Goal: Task Accomplishment & Management: Use online tool/utility

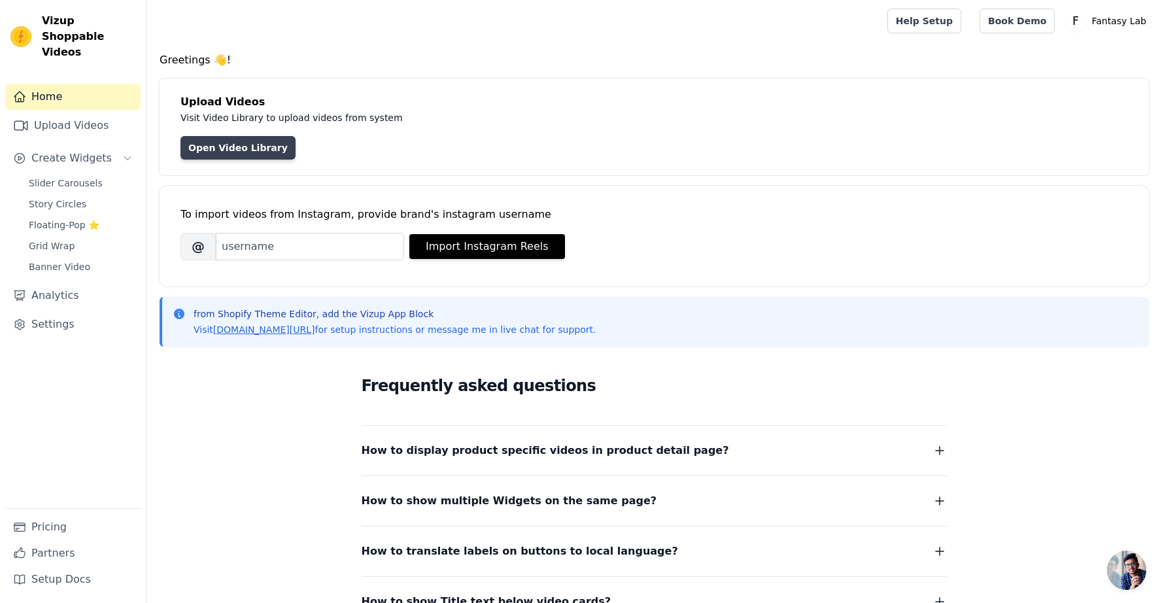
click at [237, 138] on link "Open Video Library" at bounding box center [238, 148] width 115 height 24
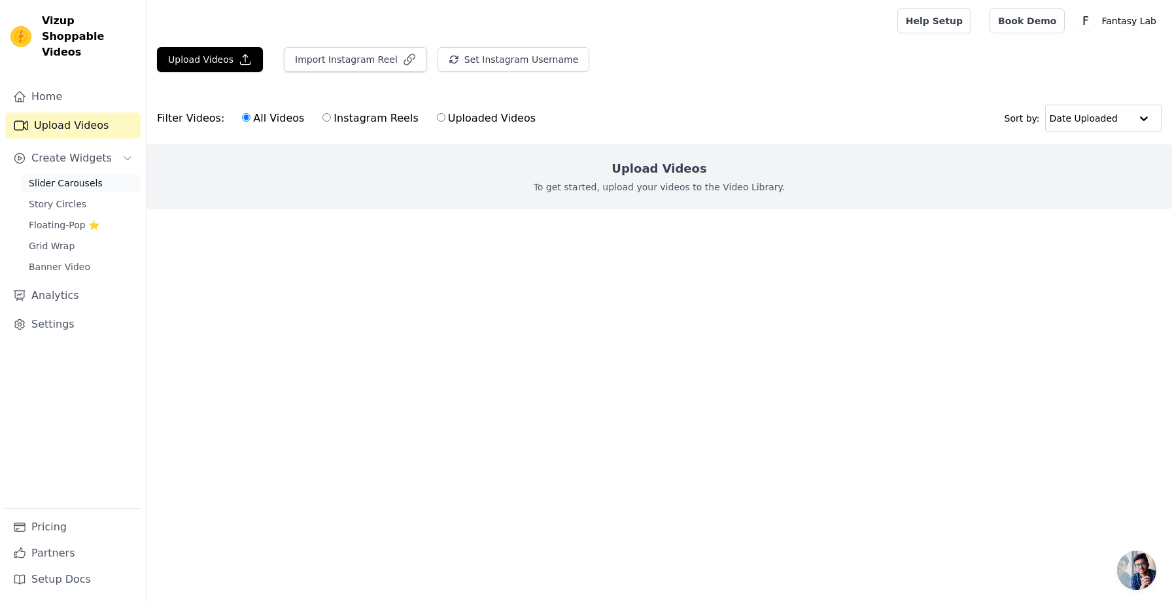
click at [69, 177] on span "Slider Carousels" at bounding box center [66, 183] width 74 height 13
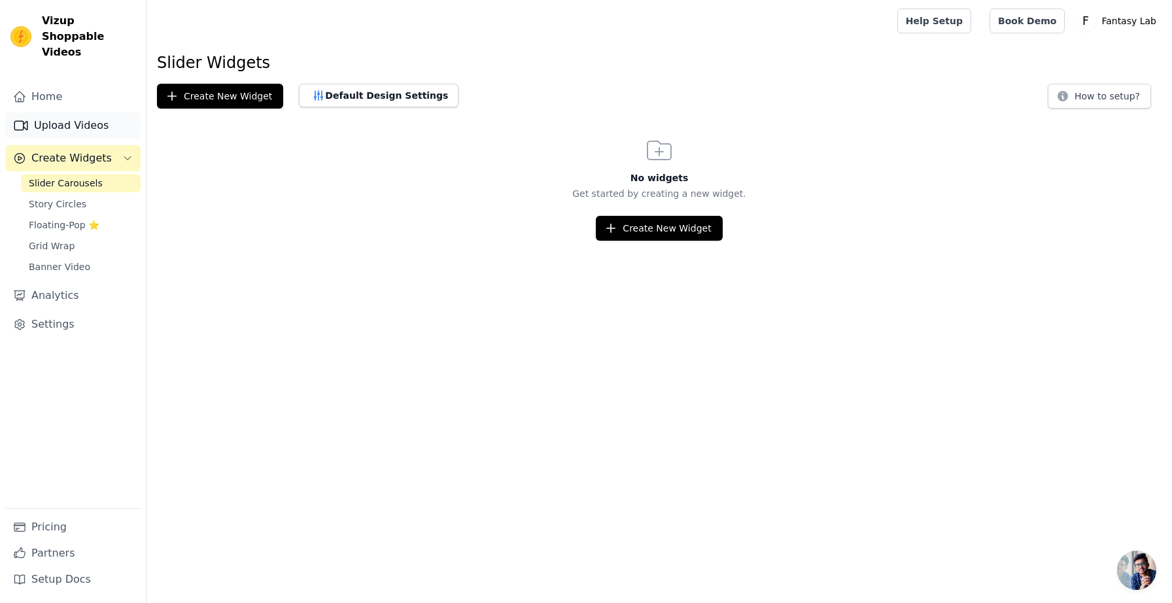
click at [74, 113] on link "Upload Videos" at bounding box center [72, 126] width 135 height 26
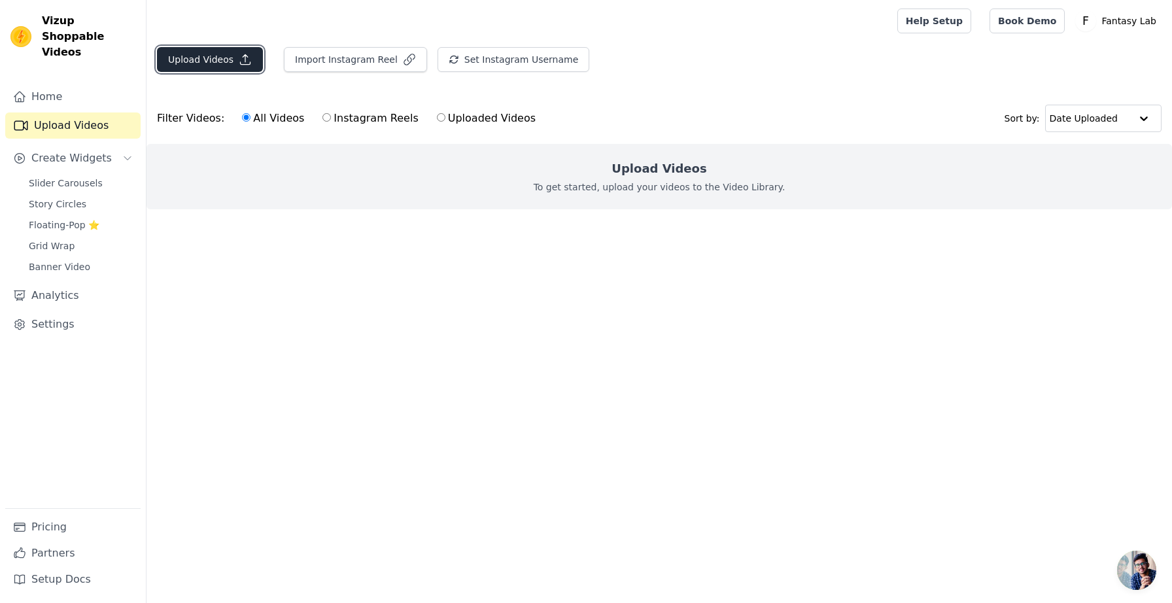
click at [216, 60] on button "Upload Videos" at bounding box center [210, 59] width 106 height 25
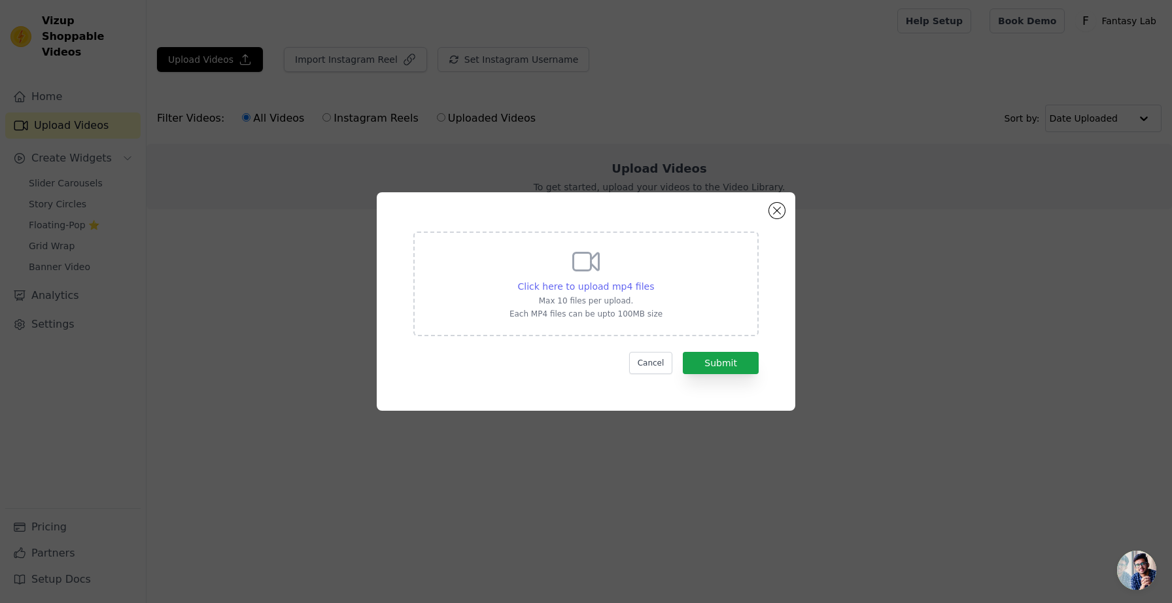
click at [607, 286] on span "Click here to upload mp4 files" at bounding box center [586, 286] width 137 height 10
click at [654, 280] on input "Click here to upload mp4 files Max 10 files per upload. Each MP4 files can be u…" at bounding box center [654, 279] width 1 height 1
click at [655, 346] on form "Click here to upload mp4 files Max 10 files per upload. Each MP4 files can be u…" at bounding box center [585, 303] width 345 height 143
click at [651, 359] on button "Cancel" at bounding box center [651, 363] width 44 height 22
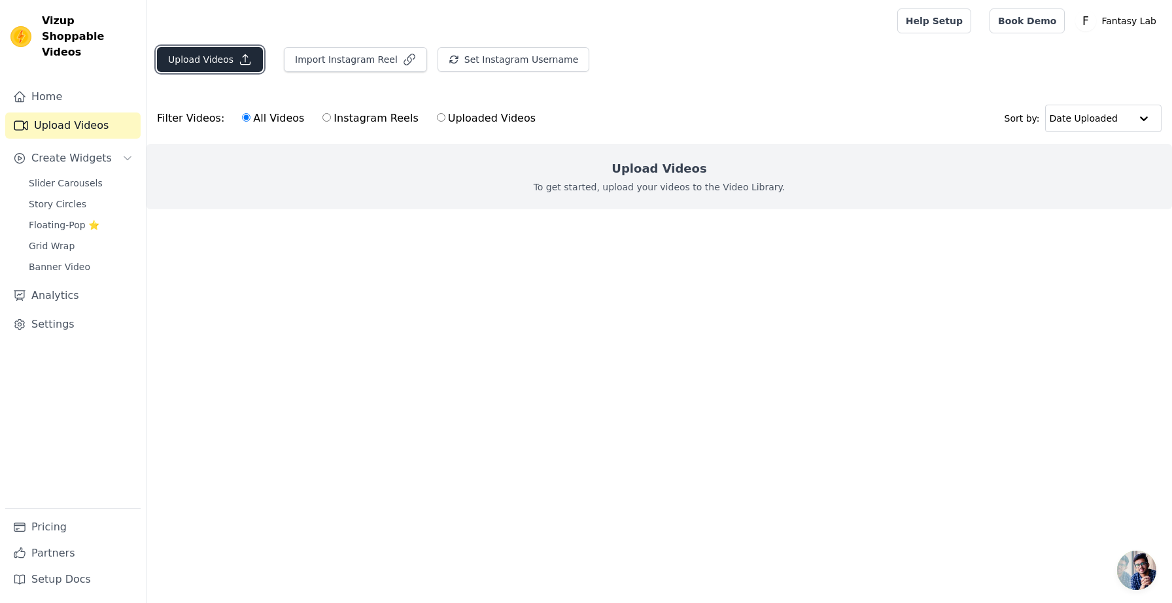
click at [234, 48] on button "Upload Videos" at bounding box center [210, 59] width 106 height 25
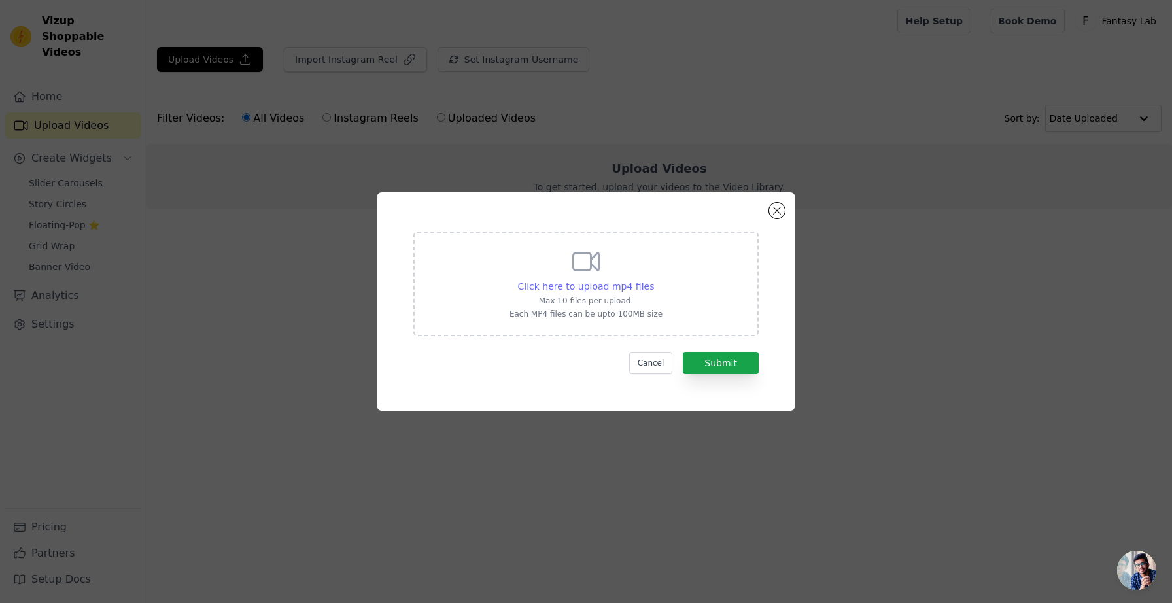
click at [623, 290] on span "Click here to upload mp4 files" at bounding box center [586, 286] width 137 height 10
click at [654, 280] on input "Click here to upload mp4 files Max 10 files per upload. Each MP4 files can be u…" at bounding box center [654, 279] width 1 height 1
type input "C:\fakepath\I wasn’t sad , I needed custom haircare.mp4"
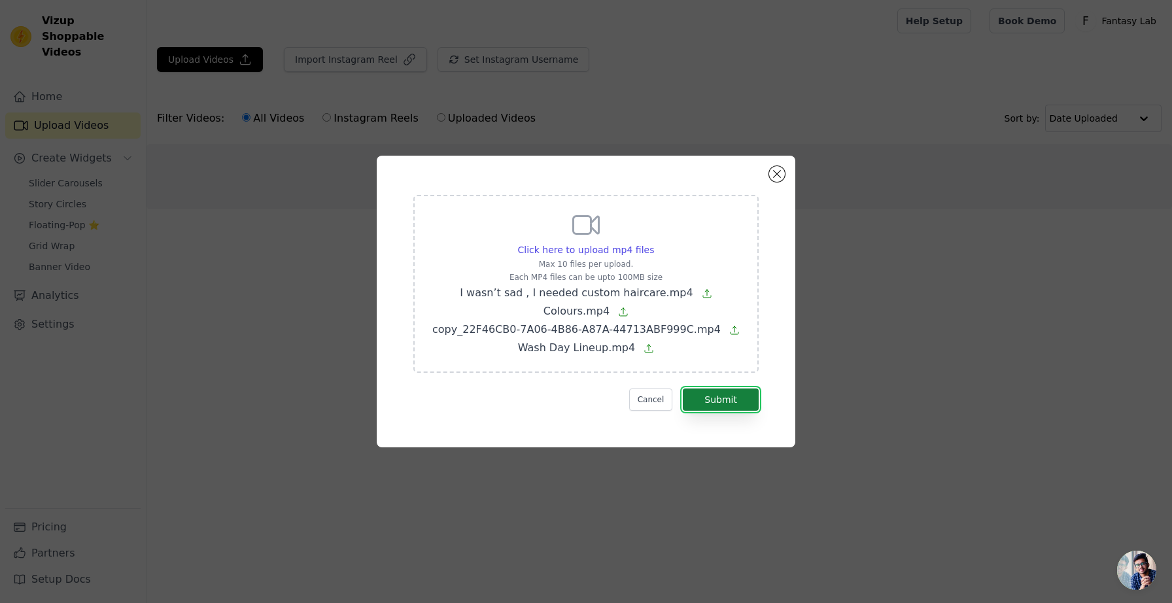
click at [739, 394] on button "Submit" at bounding box center [721, 400] width 76 height 22
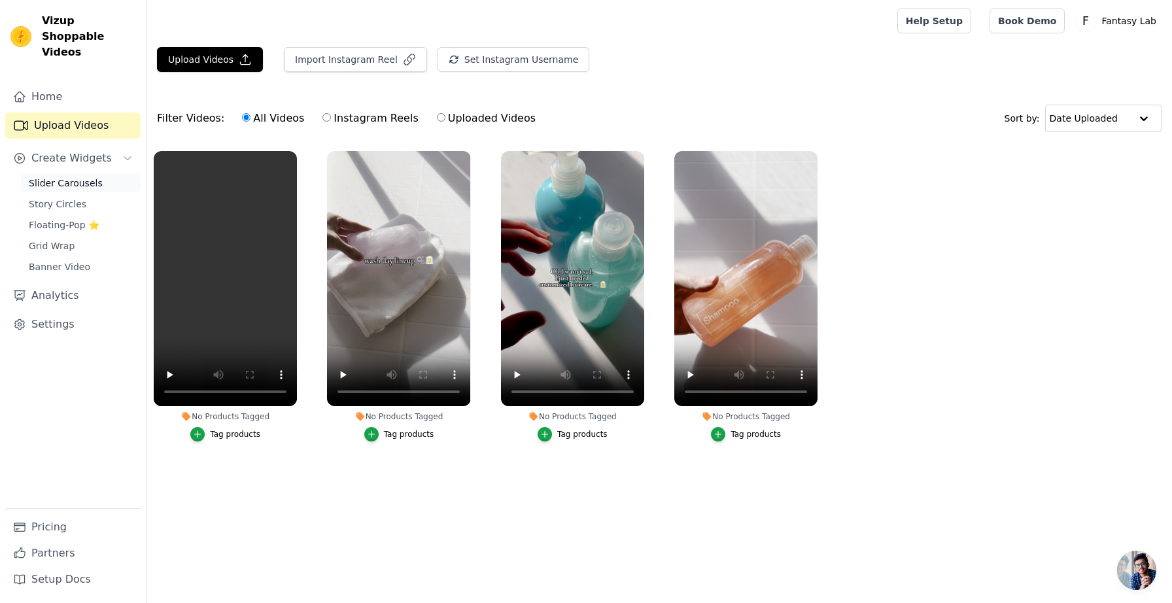
click at [58, 177] on span "Slider Carousels" at bounding box center [66, 183] width 74 height 13
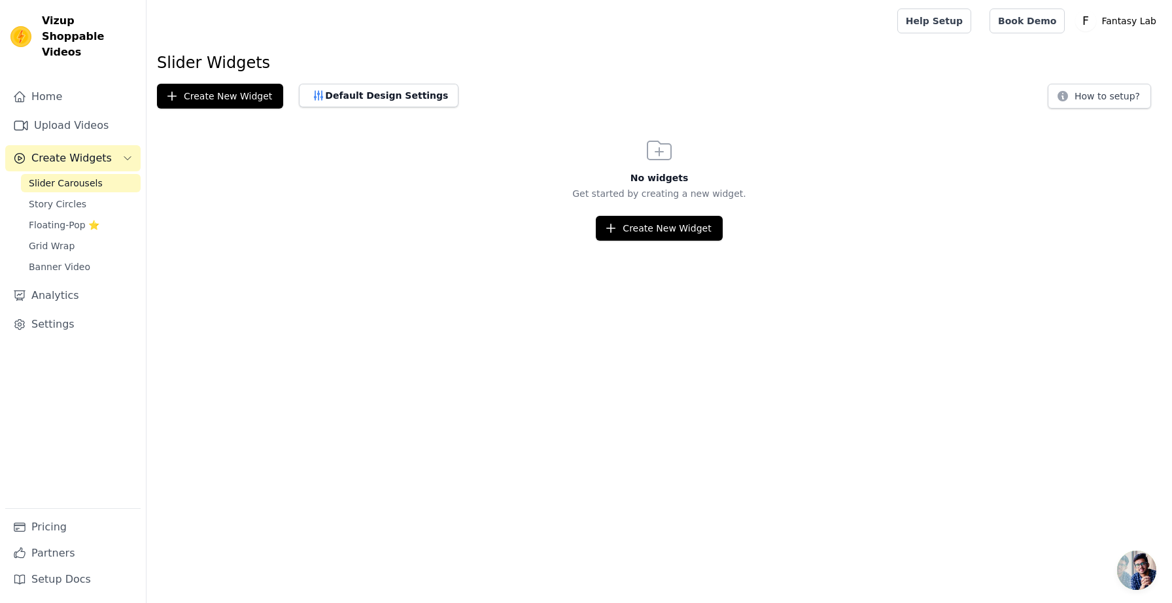
click at [686, 241] on html "Vizup Shoppable Videos Home Upload Videos Create Widgets Slider Carousels Story…" at bounding box center [586, 120] width 1172 height 241
click at [672, 236] on button "Create New Widget" at bounding box center [659, 228] width 126 height 25
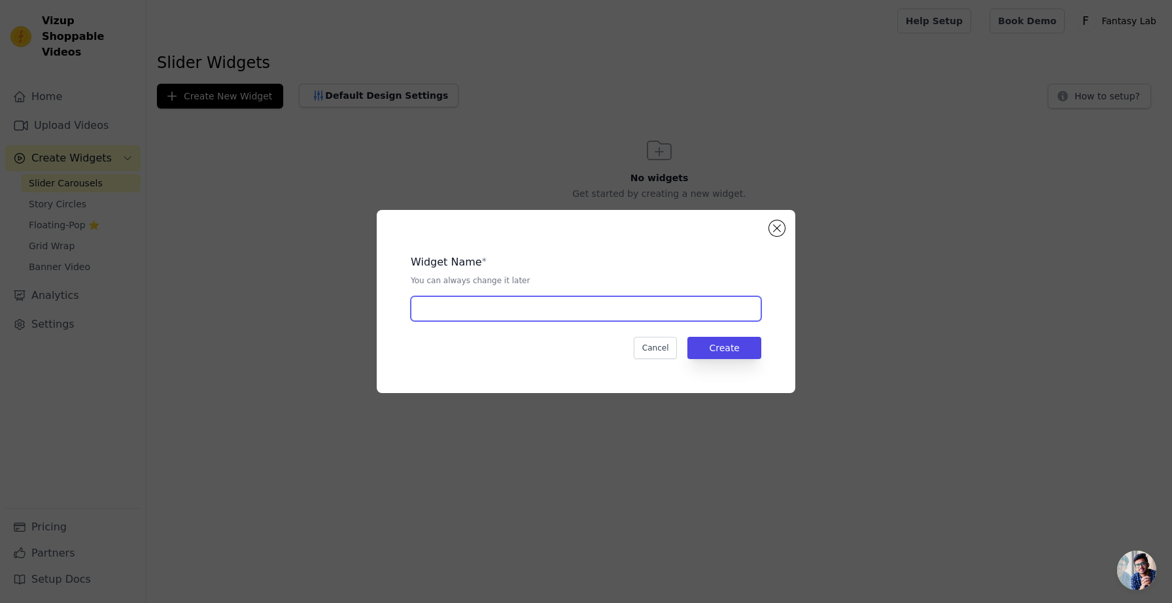
click at [502, 316] on input "text" at bounding box center [586, 308] width 351 height 25
type input "Video Slide"
click at [733, 361] on div "Widget Name * You can always change it later Video Slide Cancel Create" at bounding box center [586, 301] width 377 height 141
click at [731, 347] on button "Create" at bounding box center [725, 348] width 74 height 22
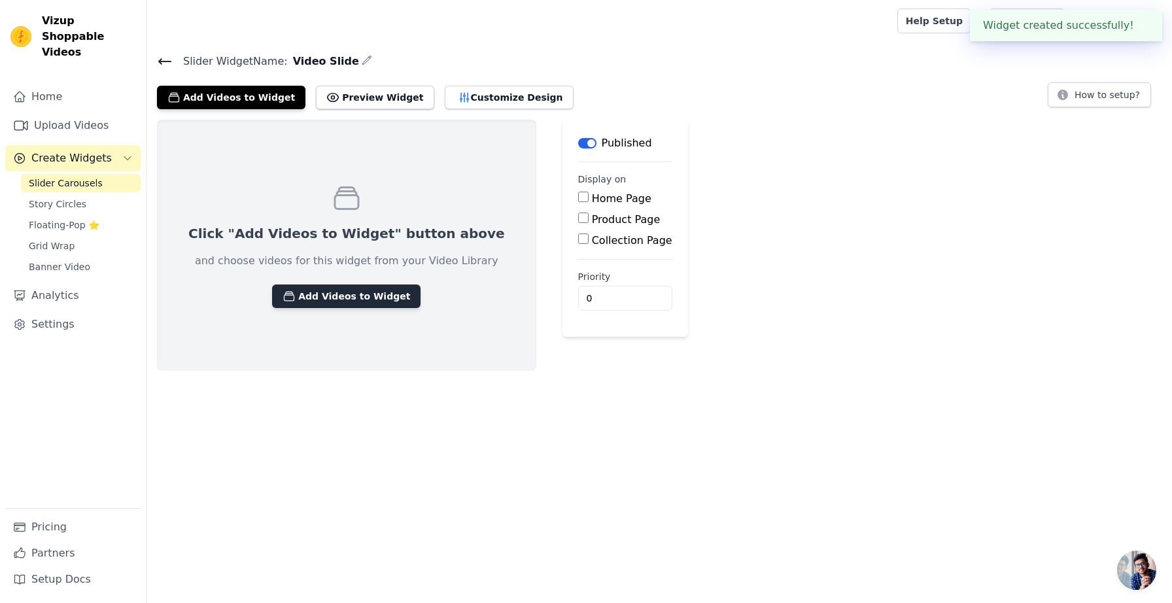
click at [328, 296] on button "Add Videos to Widget" at bounding box center [346, 297] width 148 height 24
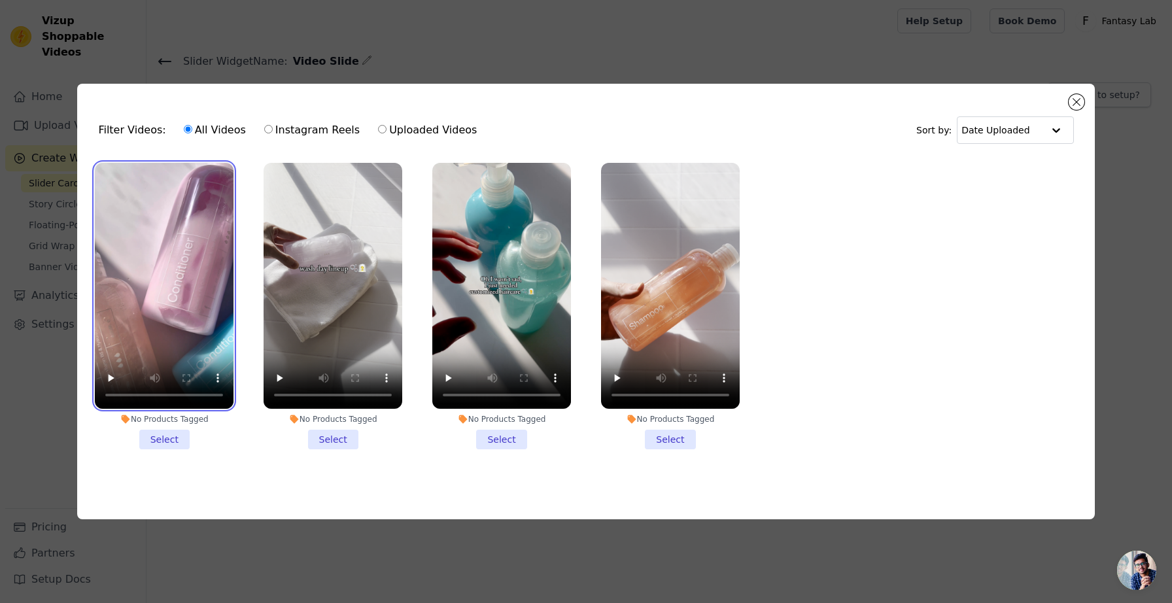
click at [175, 236] on video at bounding box center [164, 286] width 139 height 247
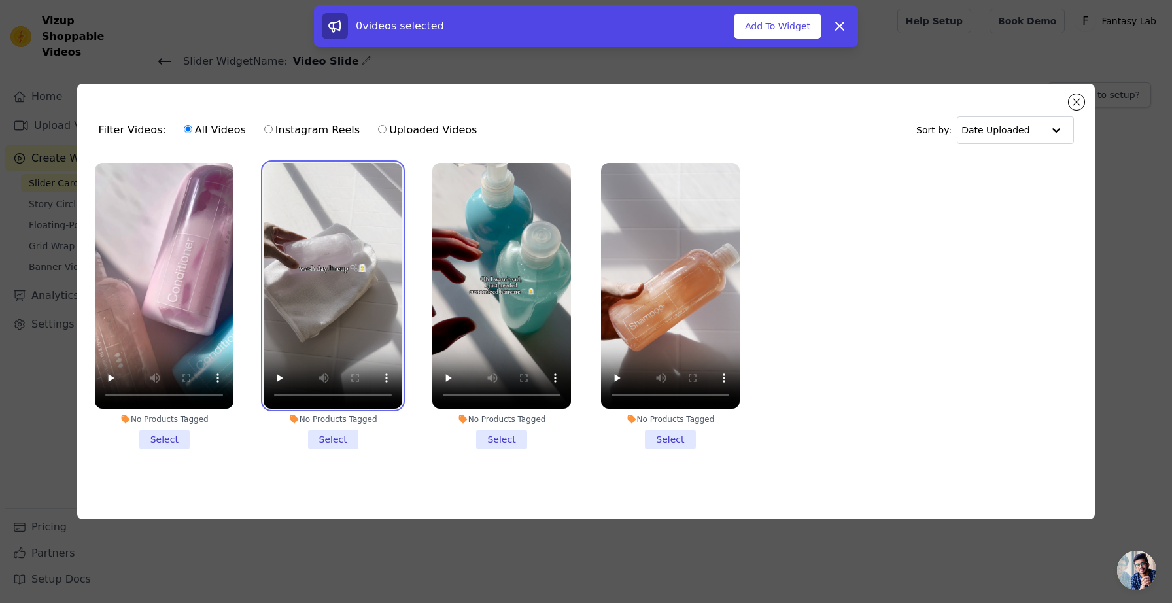
click at [338, 242] on video at bounding box center [333, 286] width 139 height 247
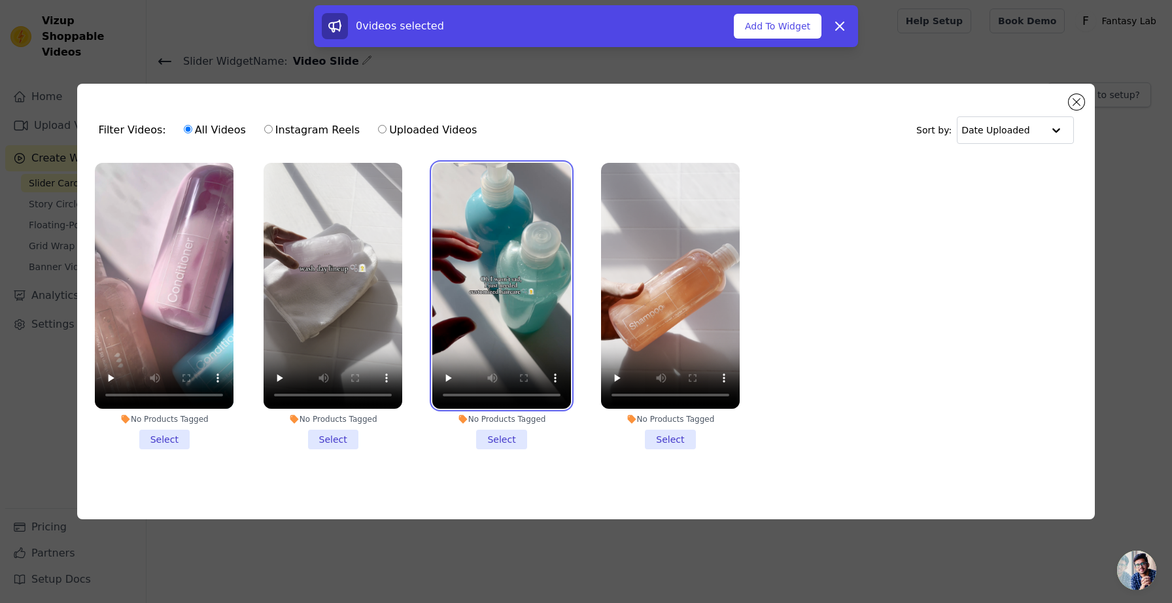
click at [497, 251] on video at bounding box center [501, 286] width 139 height 247
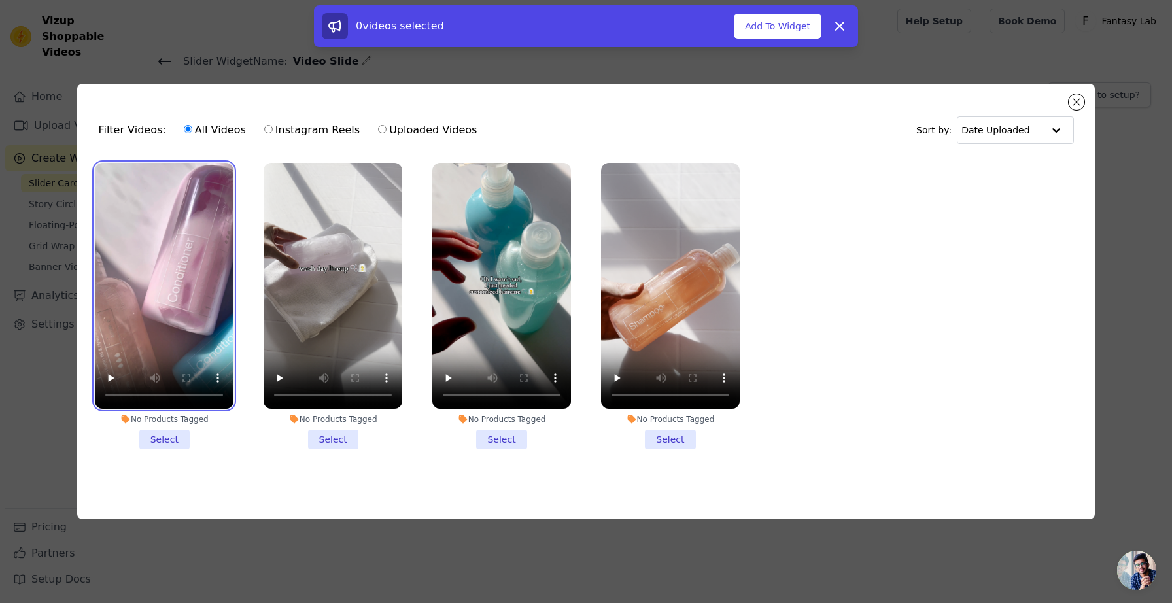
click at [209, 245] on video at bounding box center [164, 286] width 139 height 247
drag, startPoint x: 867, startPoint y: 302, endPoint x: 177, endPoint y: 271, distance: 690.2
click at [178, 271] on ul "No Products Tagged Select No Products Tagged Select No Products Tagged Select N…" at bounding box center [586, 317] width 996 height 323
click at [184, 230] on video at bounding box center [164, 286] width 139 height 247
click at [187, 245] on video at bounding box center [164, 286] width 139 height 247
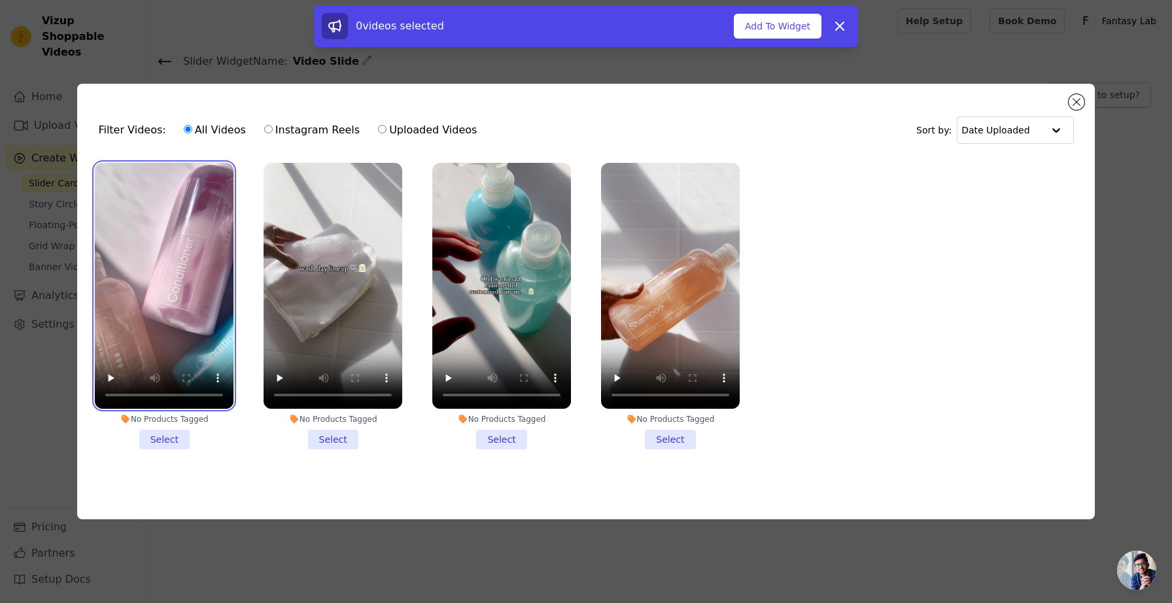
click at [187, 245] on video at bounding box center [164, 286] width 139 height 247
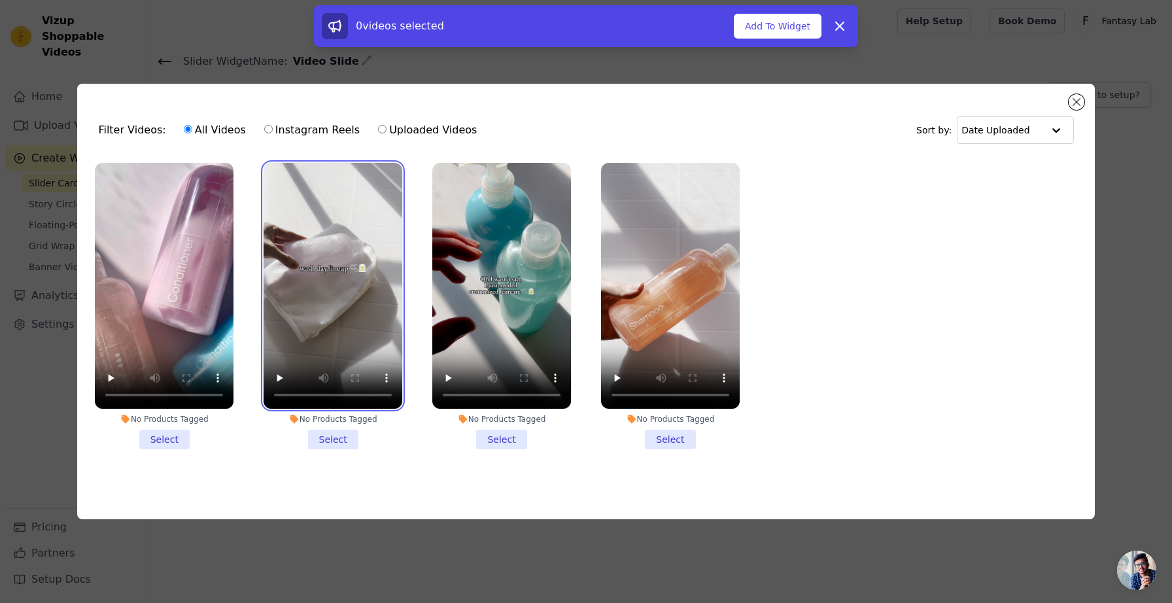
click at [328, 261] on video at bounding box center [333, 286] width 139 height 247
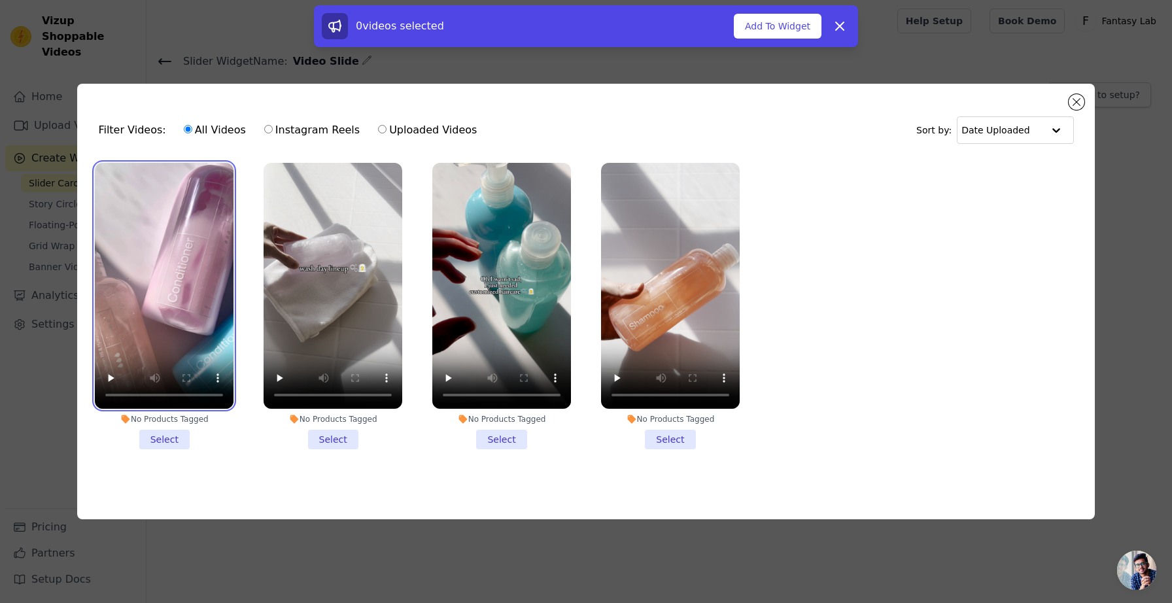
click at [209, 262] on video at bounding box center [164, 286] width 139 height 247
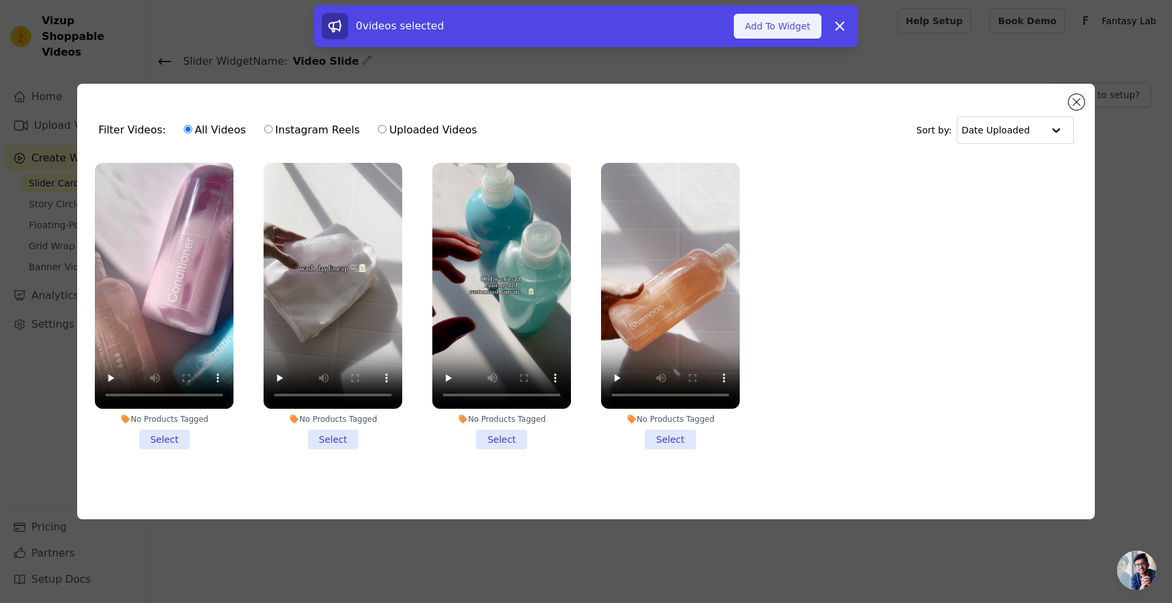
click at [791, 27] on button "Add To Widget" at bounding box center [778, 26] width 88 height 25
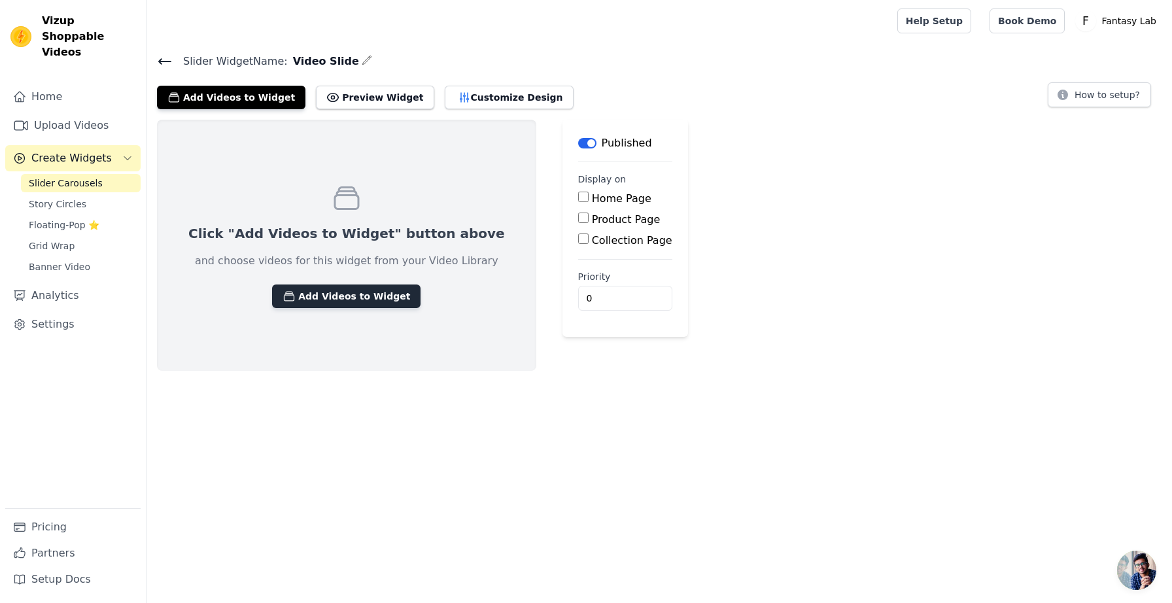
click at [330, 293] on button "Add Videos to Widget" at bounding box center [346, 297] width 148 height 24
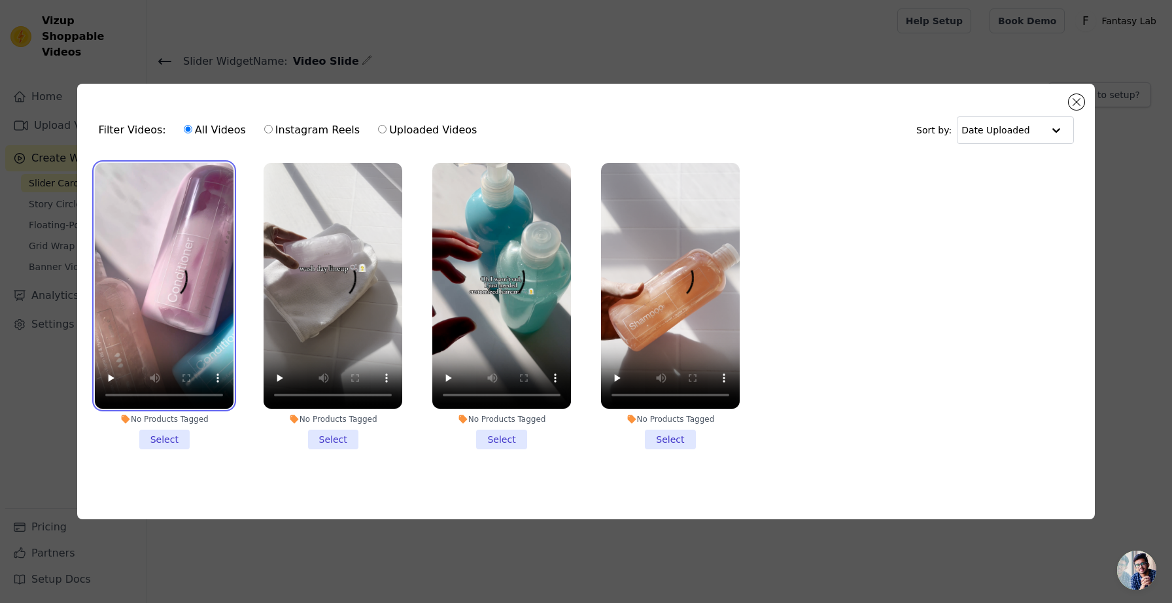
click at [196, 335] on video at bounding box center [164, 286] width 139 height 247
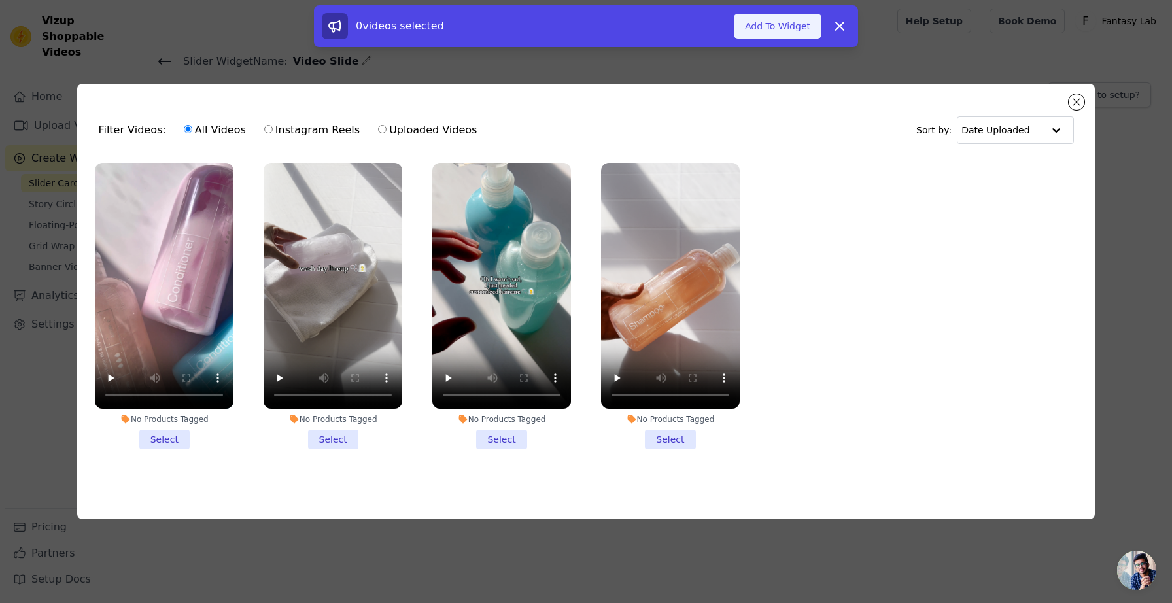
click at [775, 31] on button "Add To Widget" at bounding box center [778, 26] width 88 height 25
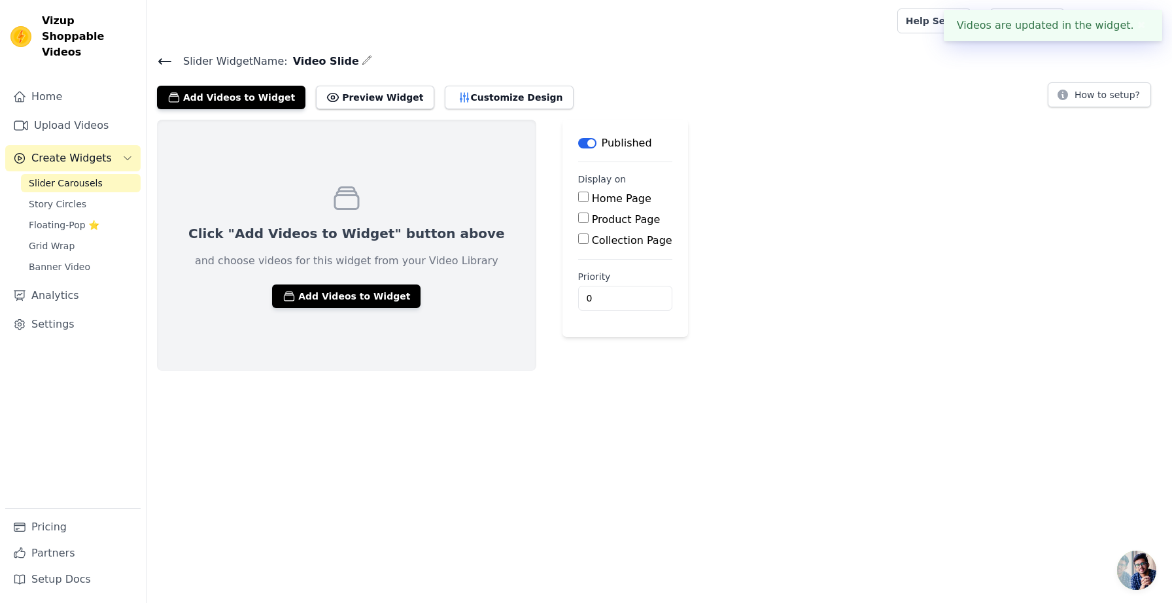
click at [499, 371] on html "Videos are updated in the widget. ✖ Vizup Shoppable Videos Home Upload Videos C…" at bounding box center [586, 185] width 1172 height 371
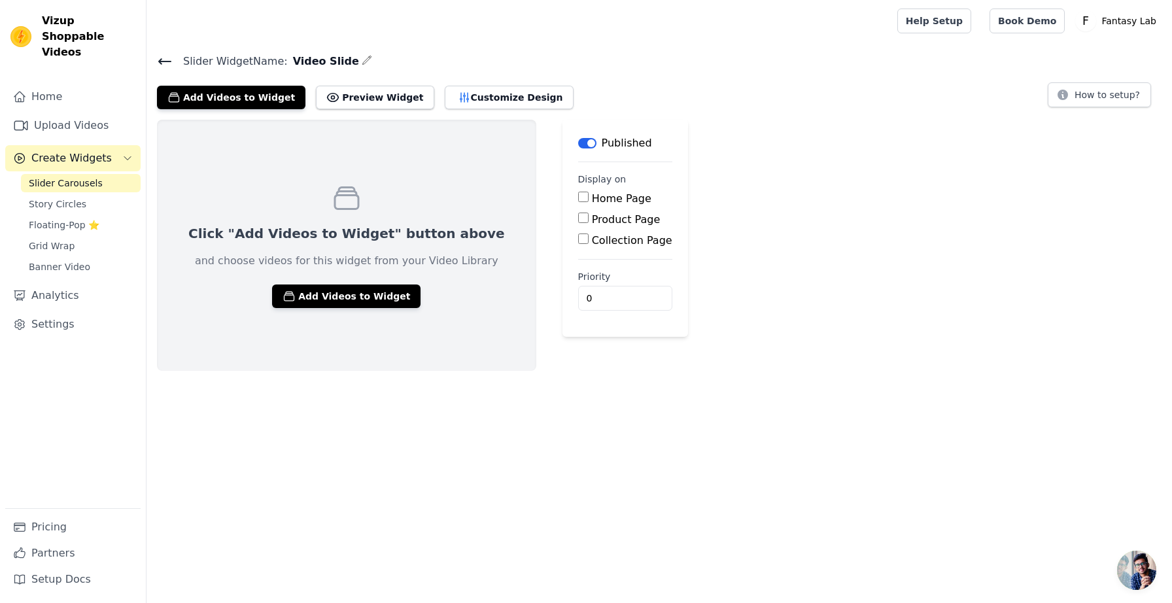
click at [79, 177] on span "Slider Carousels" at bounding box center [66, 183] width 74 height 13
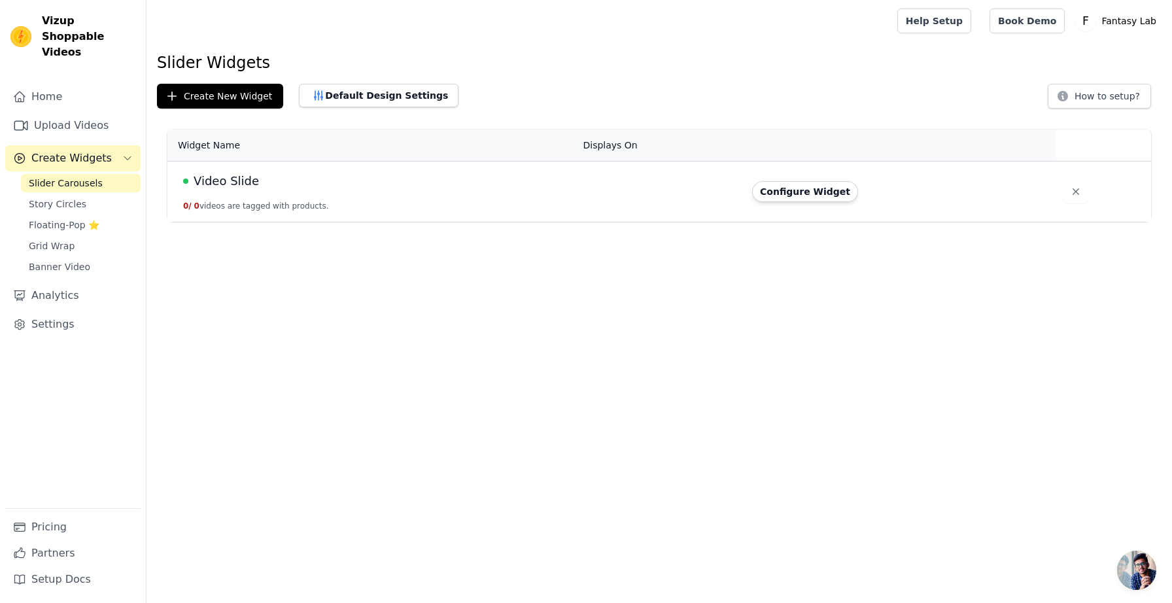
click at [327, 192] on td "Video Slide 0 / 0 videos are tagged with products." at bounding box center [371, 192] width 408 height 61
click at [803, 192] on button "Configure Widget" at bounding box center [805, 191] width 106 height 21
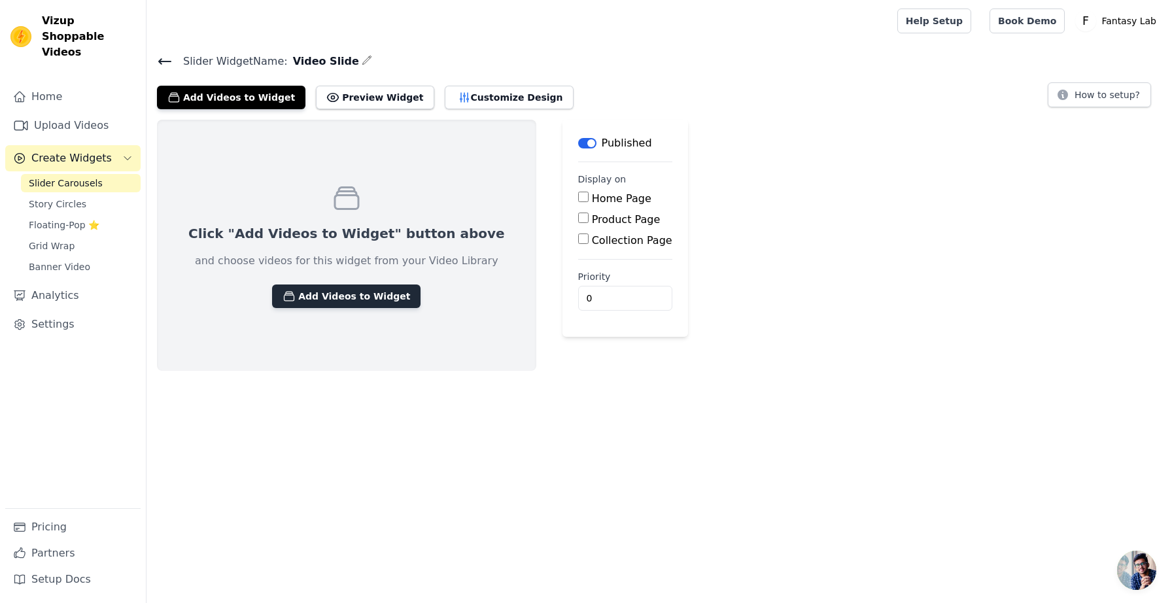
click at [338, 307] on button "Add Videos to Widget" at bounding box center [346, 297] width 148 height 24
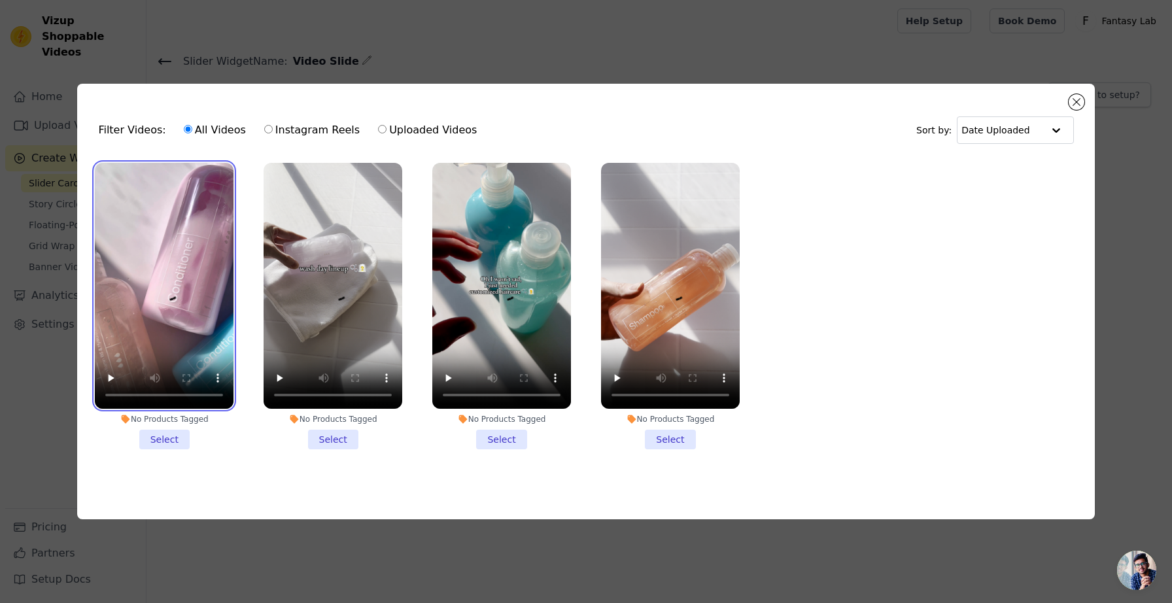
click at [164, 269] on video at bounding box center [164, 286] width 139 height 247
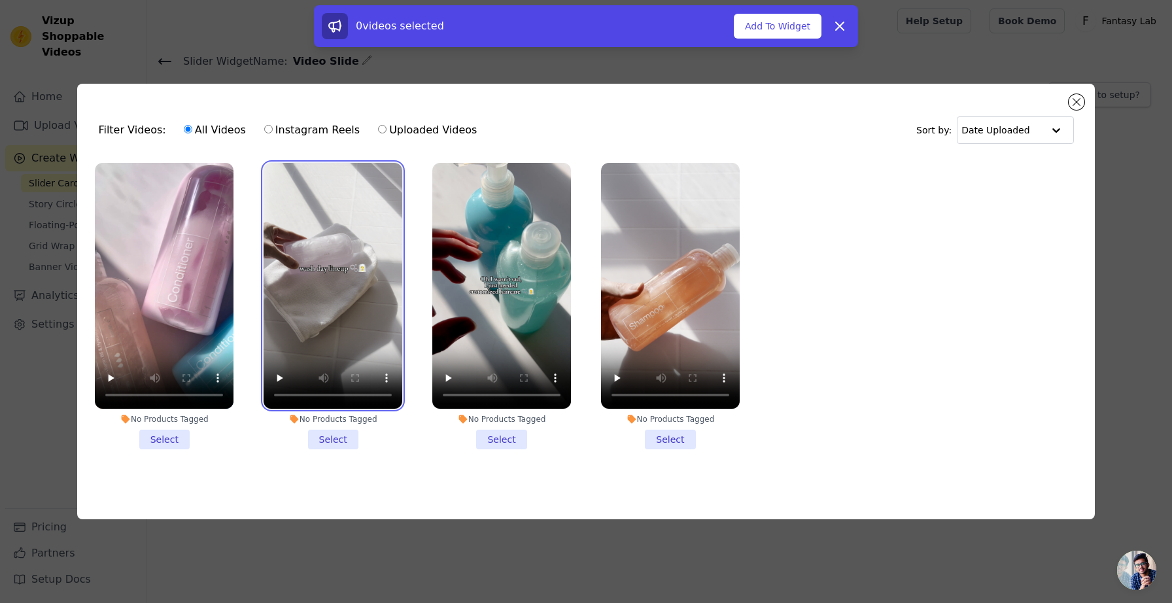
click at [297, 222] on video at bounding box center [333, 286] width 139 height 247
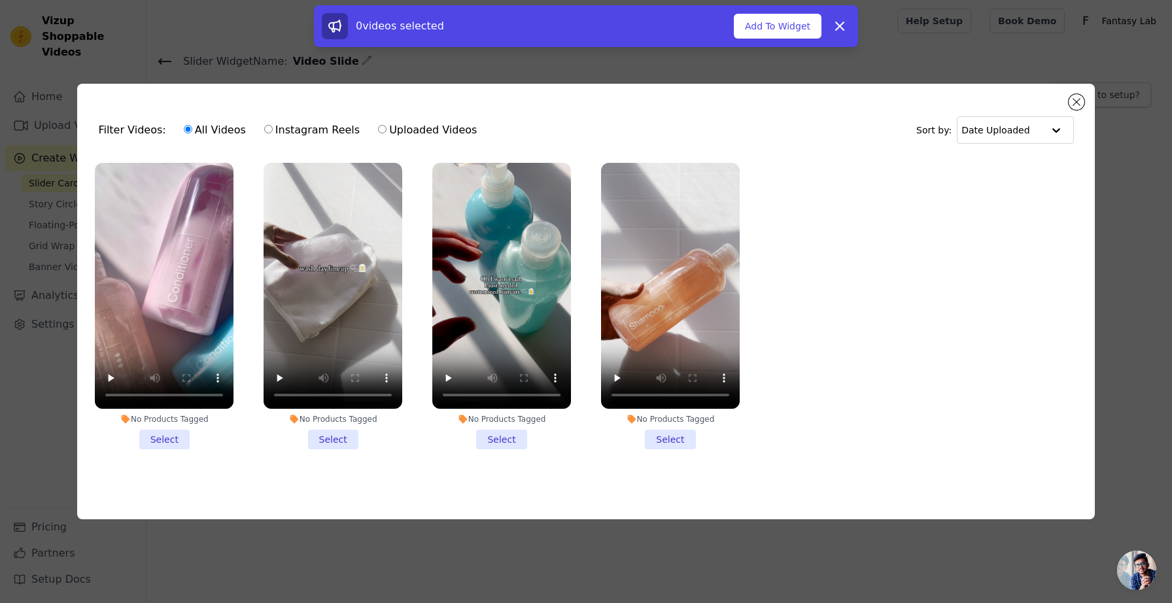
click at [167, 440] on li "No Products Tagged Select" at bounding box center [164, 306] width 139 height 287
click at [0, 0] on input "No Products Tagged Select" at bounding box center [0, 0] width 0 height 0
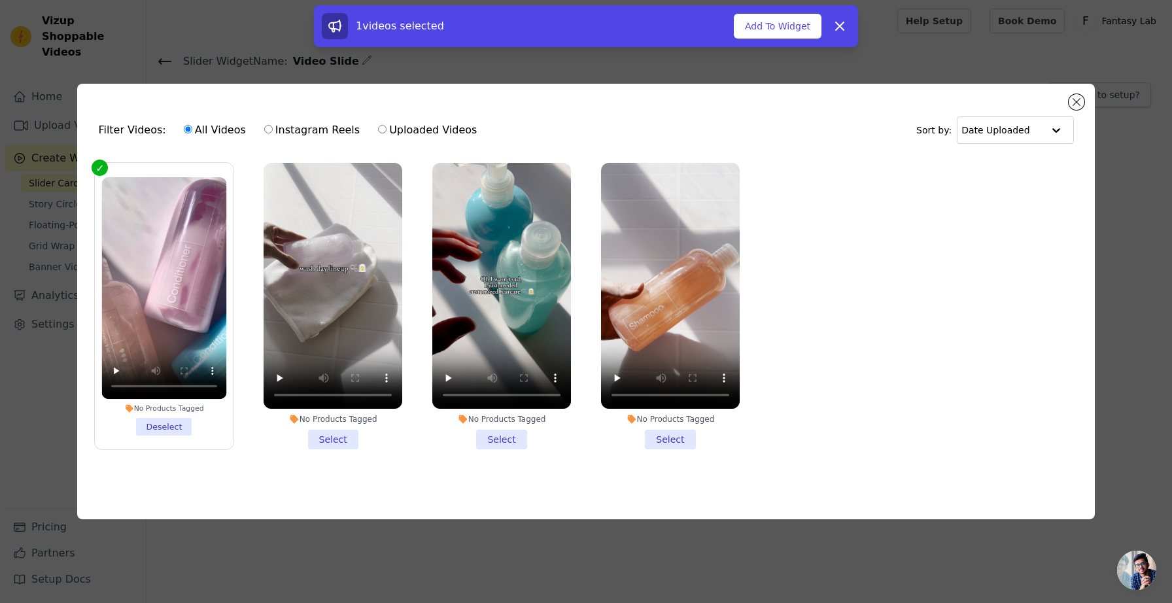
click at [334, 443] on li "No Products Tagged Select" at bounding box center [333, 306] width 139 height 287
click at [0, 0] on input "No Products Tagged Select" at bounding box center [0, 0] width 0 height 0
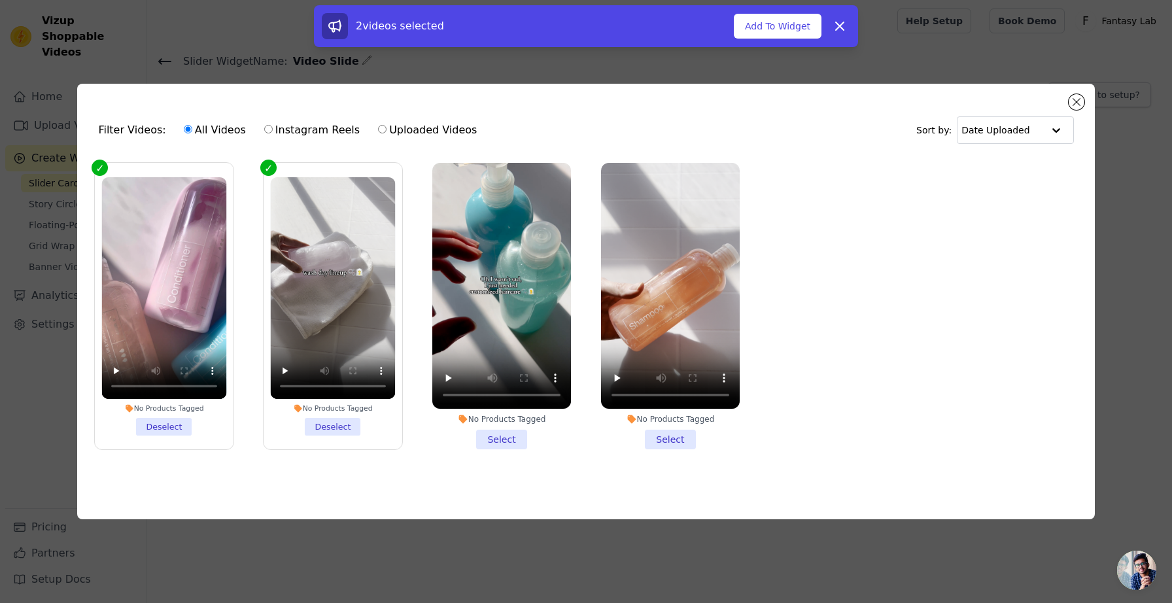
click at [491, 440] on li "No Products Tagged Select" at bounding box center [501, 306] width 139 height 287
click at [0, 0] on input "No Products Tagged Select" at bounding box center [0, 0] width 0 height 0
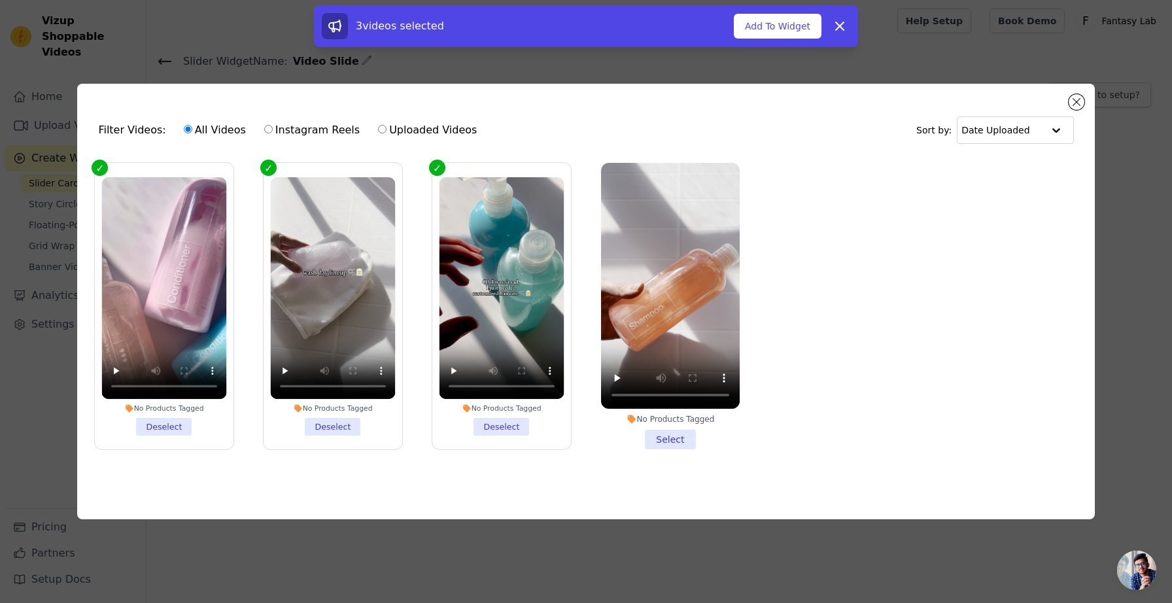
drag, startPoint x: 647, startPoint y: 441, endPoint x: 661, endPoint y: 440, distance: 13.8
click at [648, 441] on li "No Products Tagged Select" at bounding box center [670, 306] width 139 height 287
click at [0, 0] on input "No Products Tagged Select" at bounding box center [0, 0] width 0 height 0
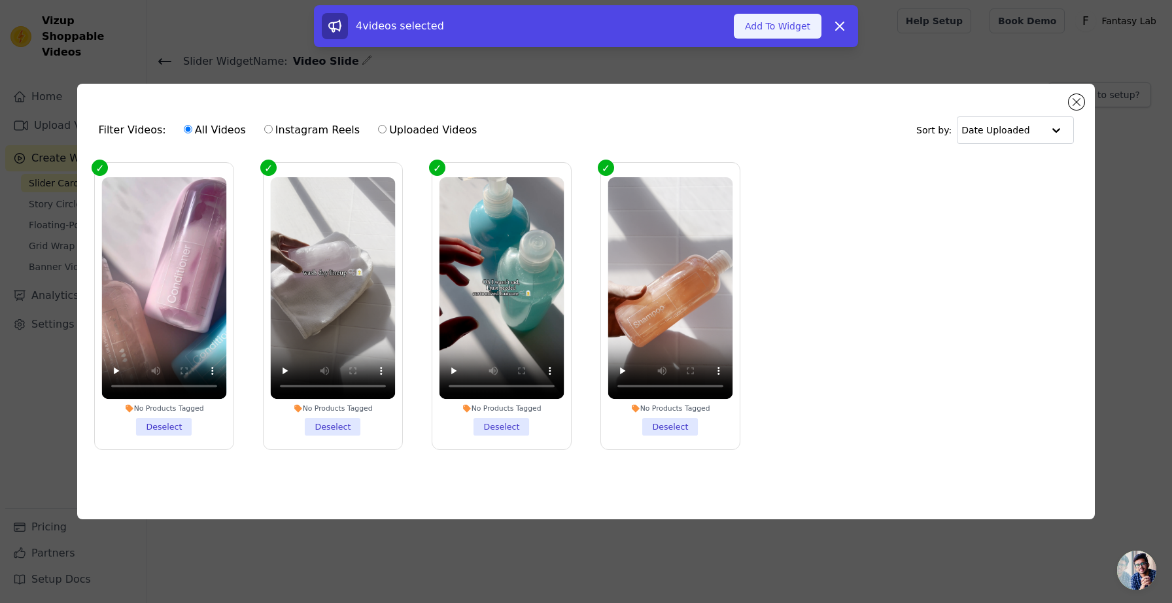
click at [783, 27] on button "Add To Widget" at bounding box center [778, 26] width 88 height 25
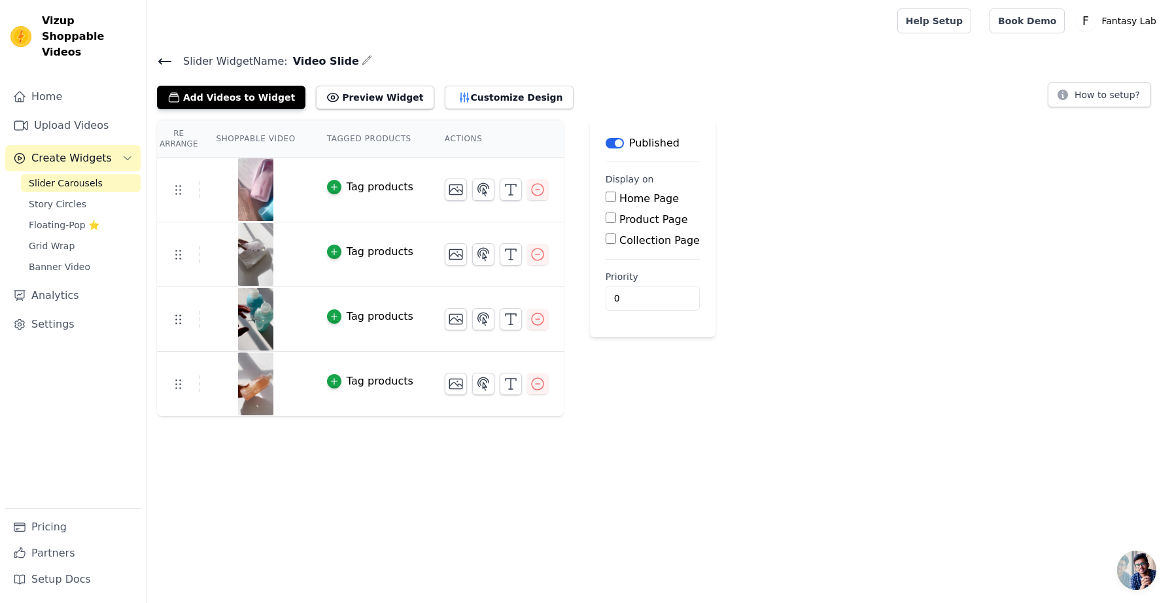
click at [620, 199] on label "Home Page" at bounding box center [650, 198] width 60 height 12
click at [616, 199] on input "Home Page" at bounding box center [611, 197] width 10 height 10
checkbox input "true"
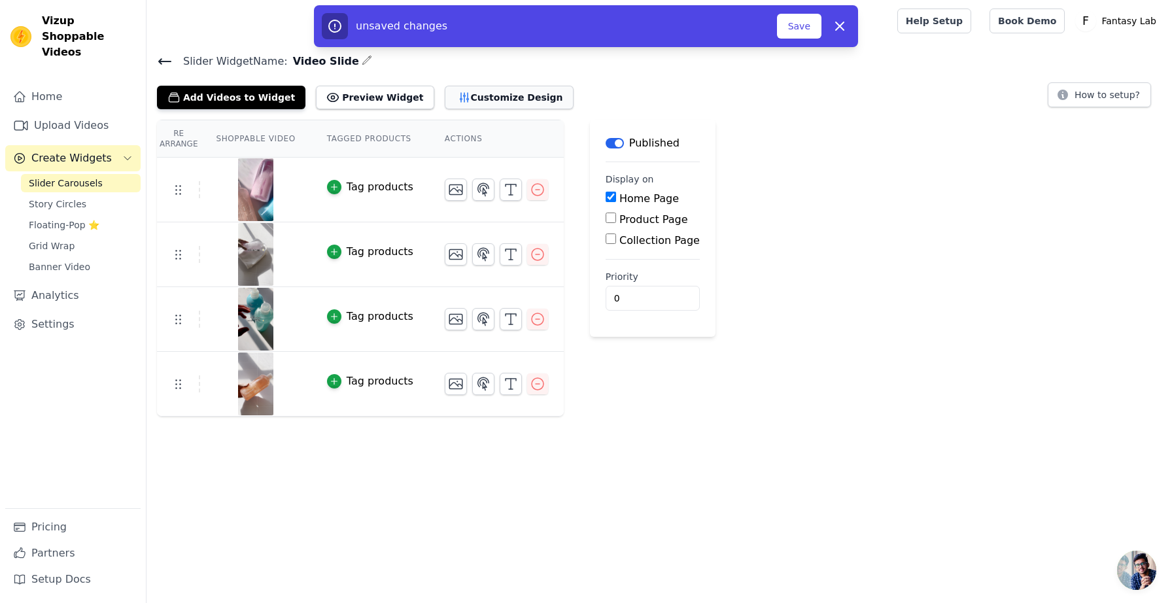
click at [492, 95] on button "Customize Design" at bounding box center [509, 98] width 129 height 24
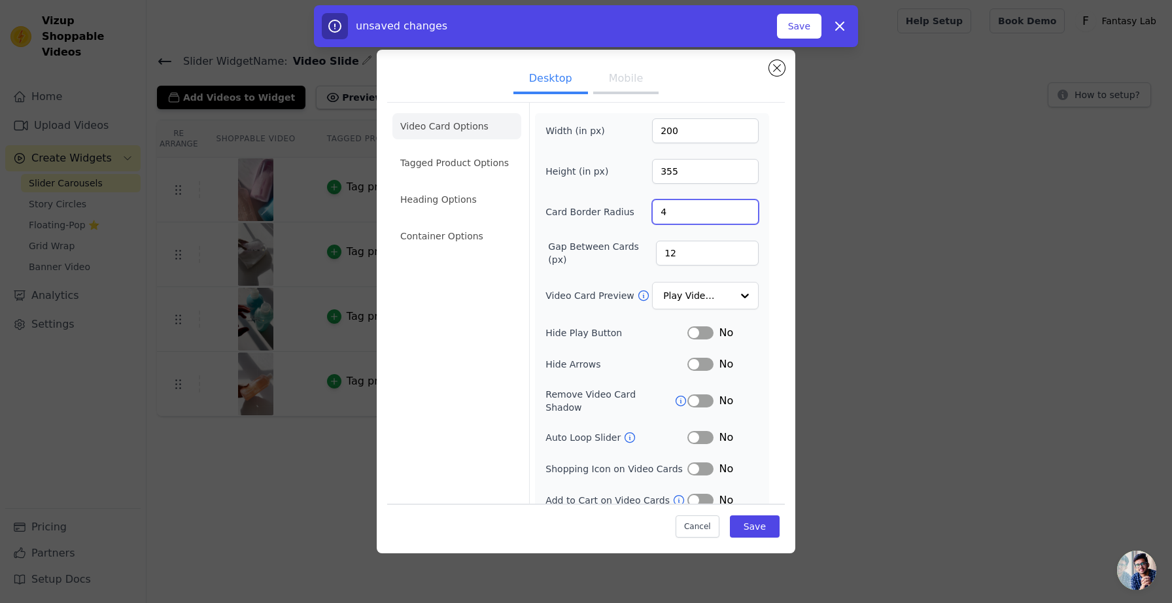
click at [659, 217] on input "4" at bounding box center [705, 212] width 107 height 25
click at [656, 213] on input "4" at bounding box center [705, 212] width 107 height 25
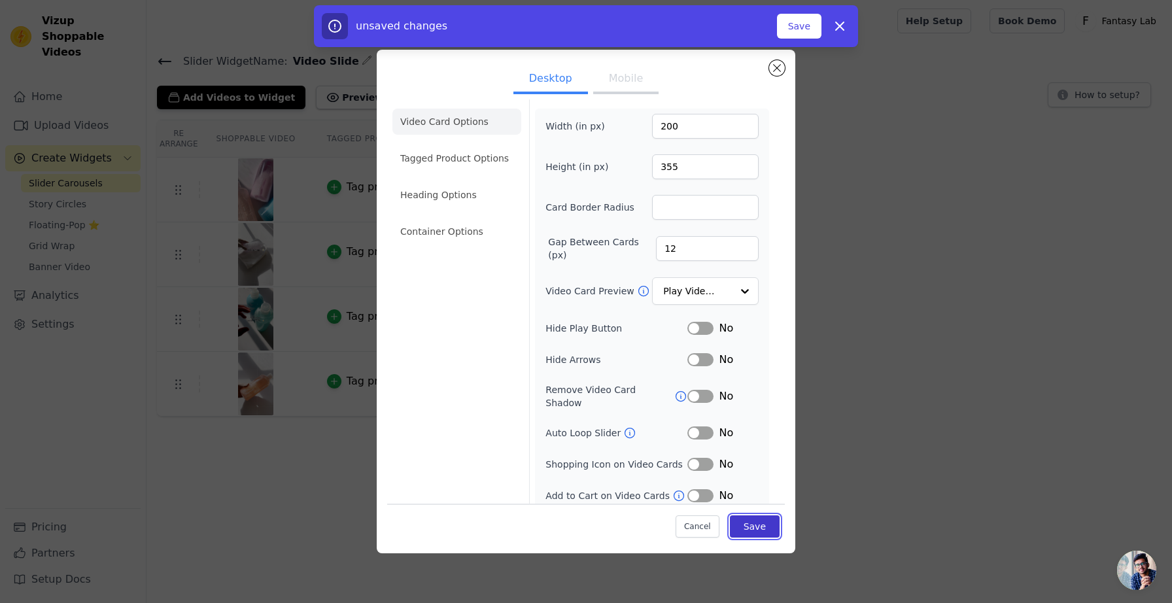
click at [754, 536] on button "Save" at bounding box center [755, 526] width 50 height 22
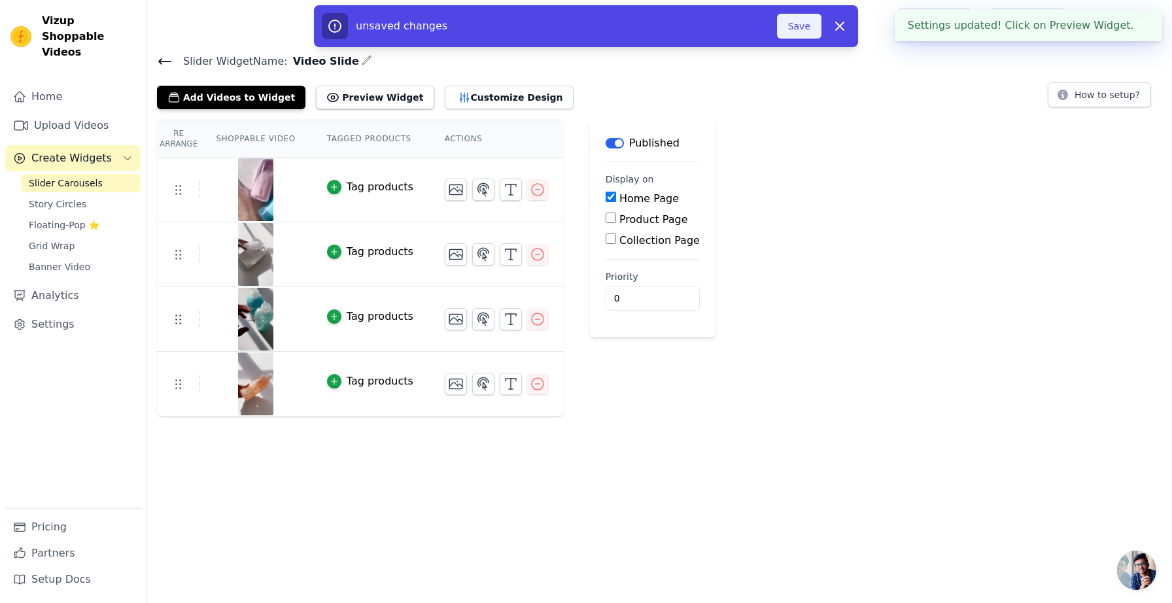
click at [808, 26] on button "Save" at bounding box center [799, 26] width 44 height 25
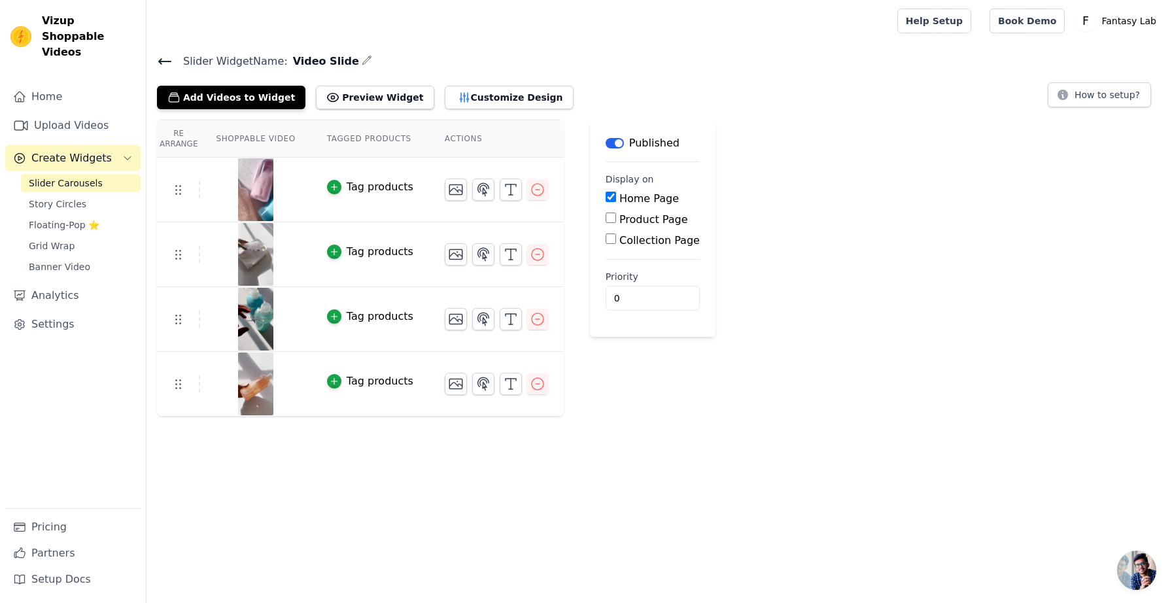
click at [162, 60] on icon at bounding box center [165, 62] width 16 height 16
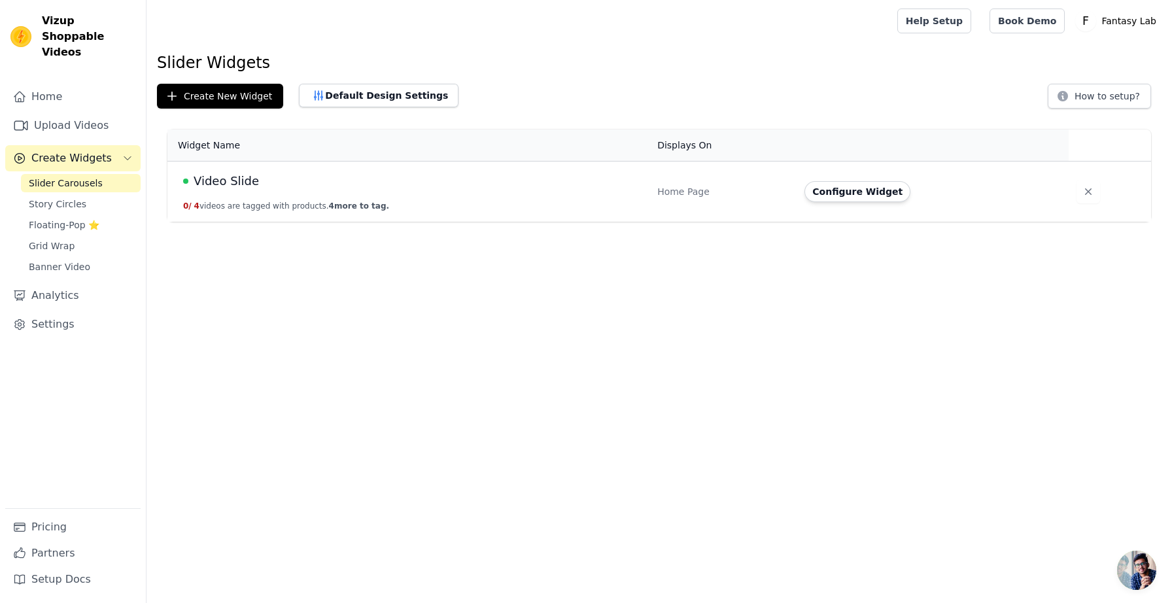
click at [273, 192] on td "Video Slide 0 / 4 videos are tagged with products. 4 more to tag." at bounding box center [408, 192] width 482 height 61
click at [877, 189] on button "Configure Widget" at bounding box center [858, 191] width 106 height 21
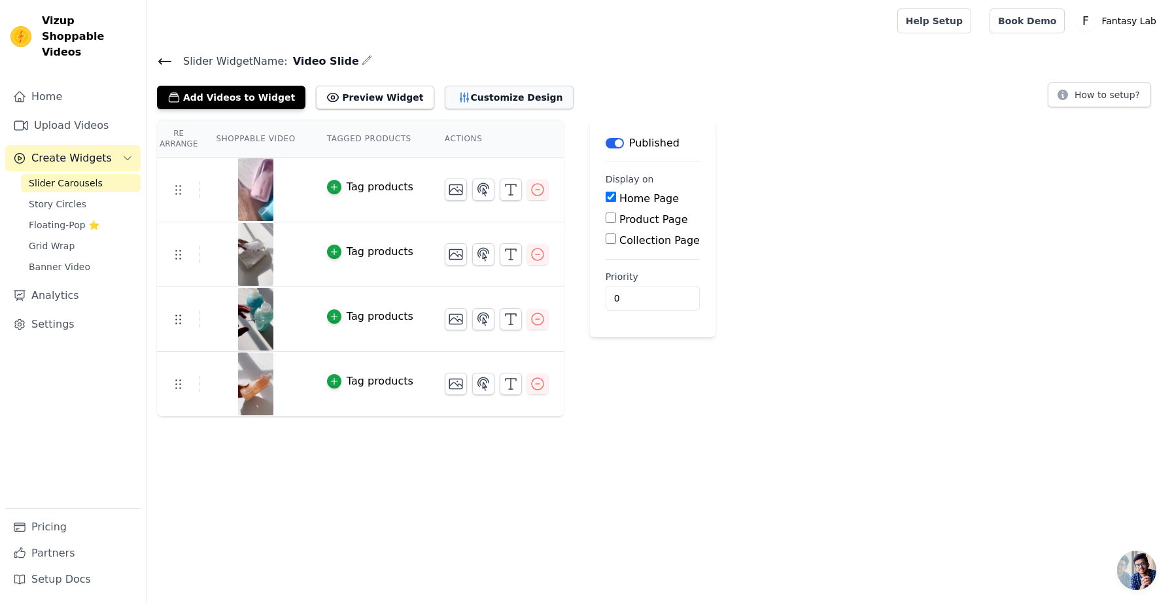
click at [445, 103] on button "Customize Design" at bounding box center [509, 98] width 129 height 24
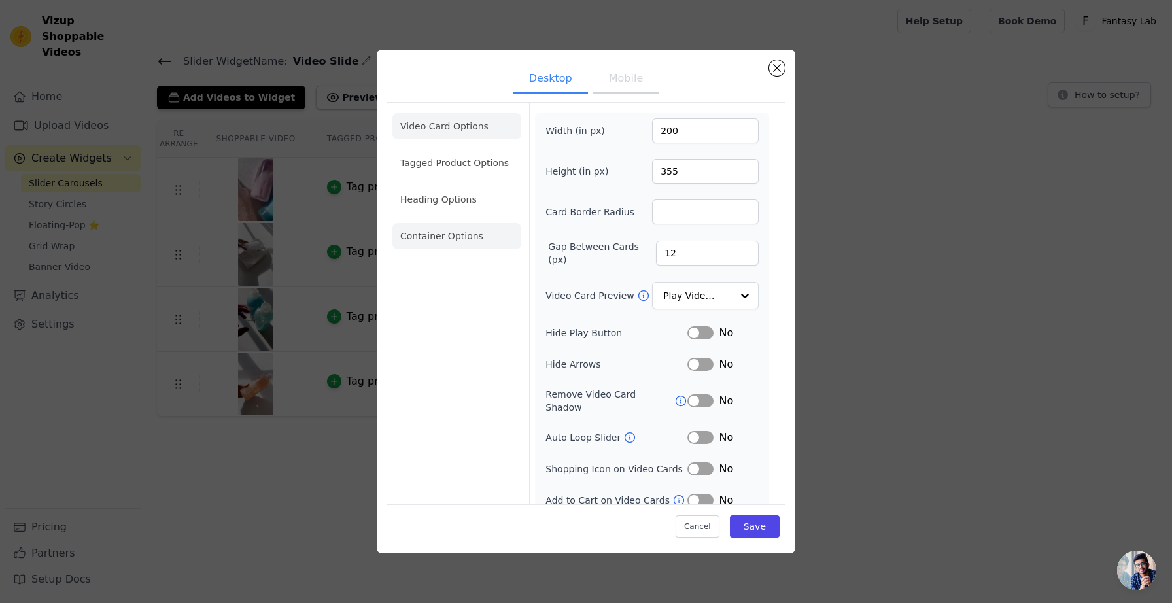
click at [453, 247] on li "Container Options" at bounding box center [457, 236] width 129 height 26
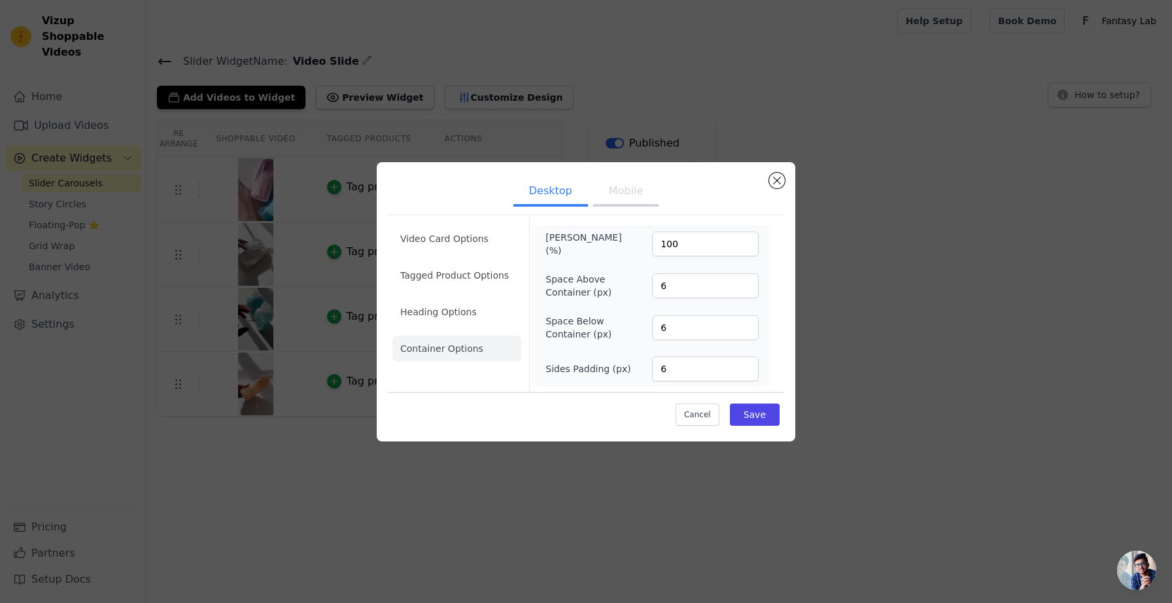
click at [447, 222] on ul "Video Card Options Tagged Product Options Heading Options Container Options" at bounding box center [457, 293] width 129 height 147
click at [438, 227] on li "Video Card Options" at bounding box center [457, 239] width 129 height 26
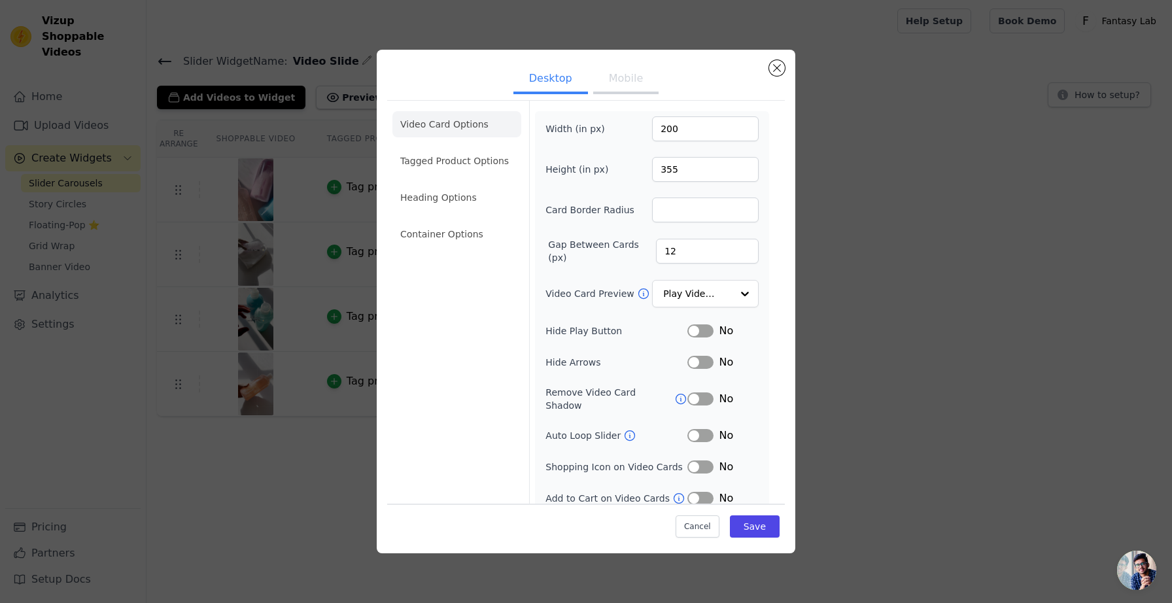
scroll to position [2, 0]
click at [731, 305] on div at bounding box center [744, 294] width 26 height 26
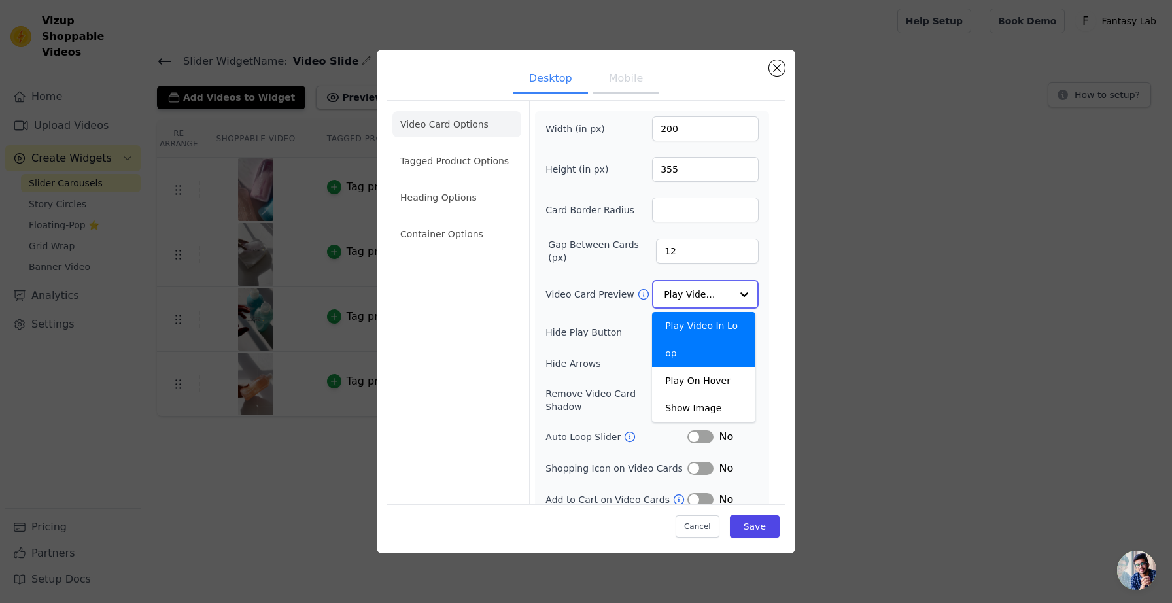
scroll to position [6, 0]
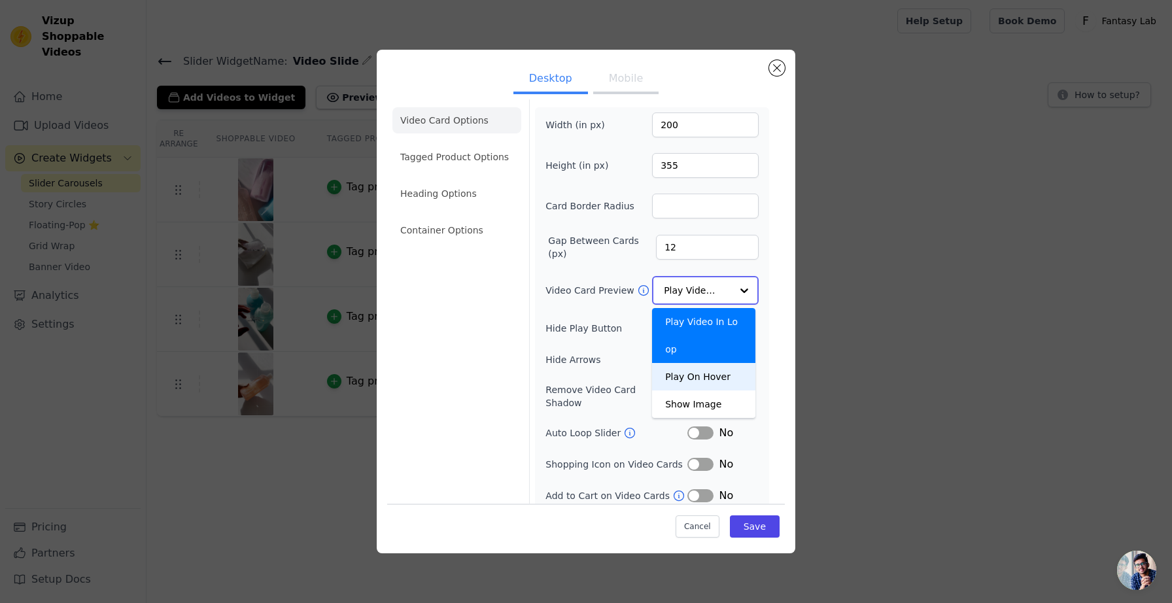
click at [697, 383] on div "Play On Hover" at bounding box center [703, 376] width 103 height 27
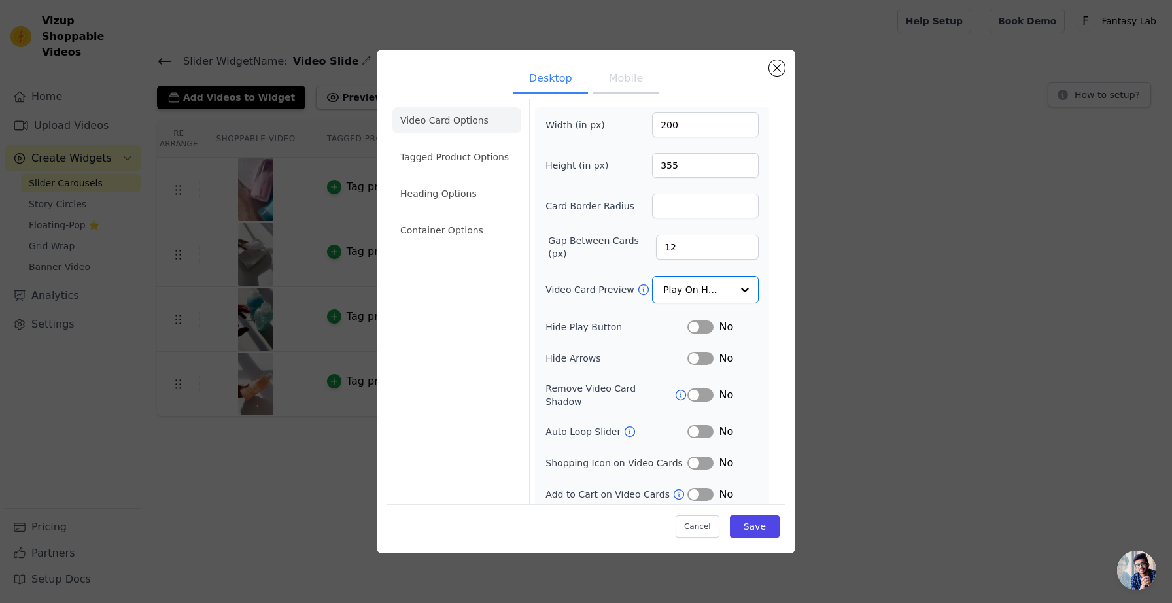
scroll to position [5, 0]
click at [754, 271] on div "Width (in px) 200 Height (in px) 355 Card Border Radius Gap Between Cards (px) …" at bounding box center [652, 309] width 234 height 400
click at [623, 59] on div "Desktop Mobile Video Card Options Tagged Product Options Heading Options Contai…" at bounding box center [586, 302] width 419 height 504
click at [620, 66] on button "Mobile" at bounding box center [625, 79] width 65 height 29
click at [565, 77] on button "Desktop" at bounding box center [551, 79] width 75 height 29
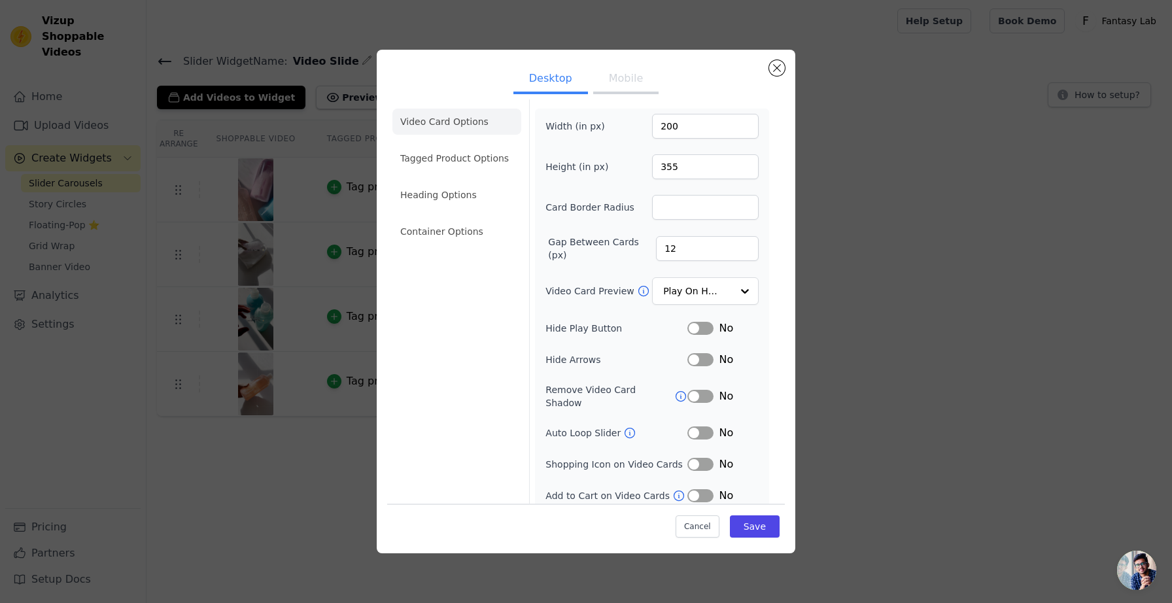
click at [620, 79] on button "Mobile" at bounding box center [625, 79] width 65 height 29
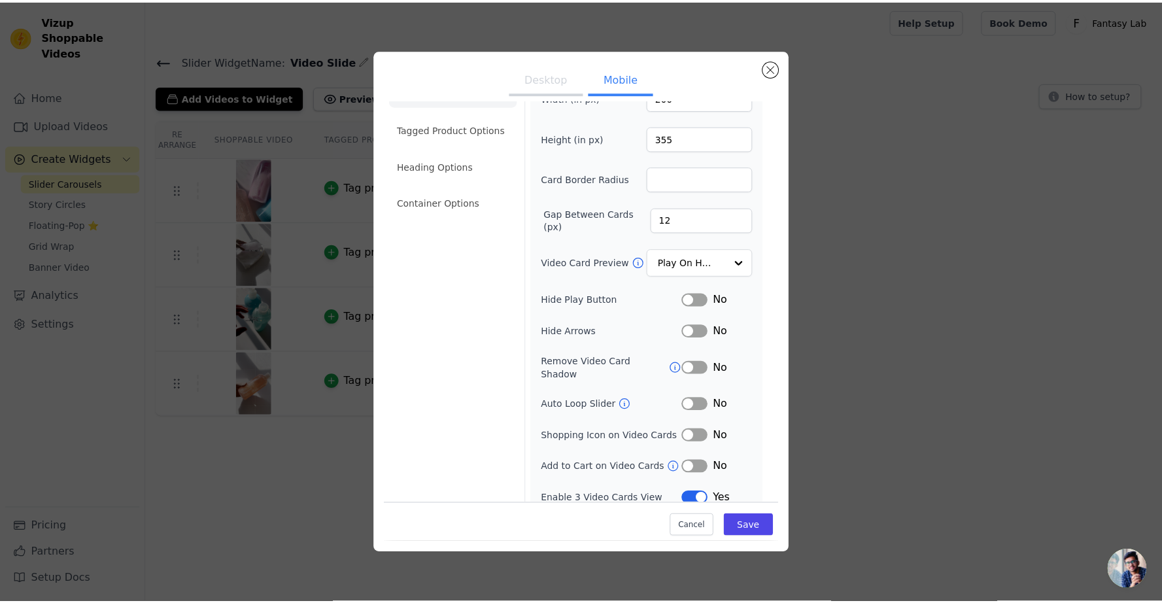
scroll to position [36, 0]
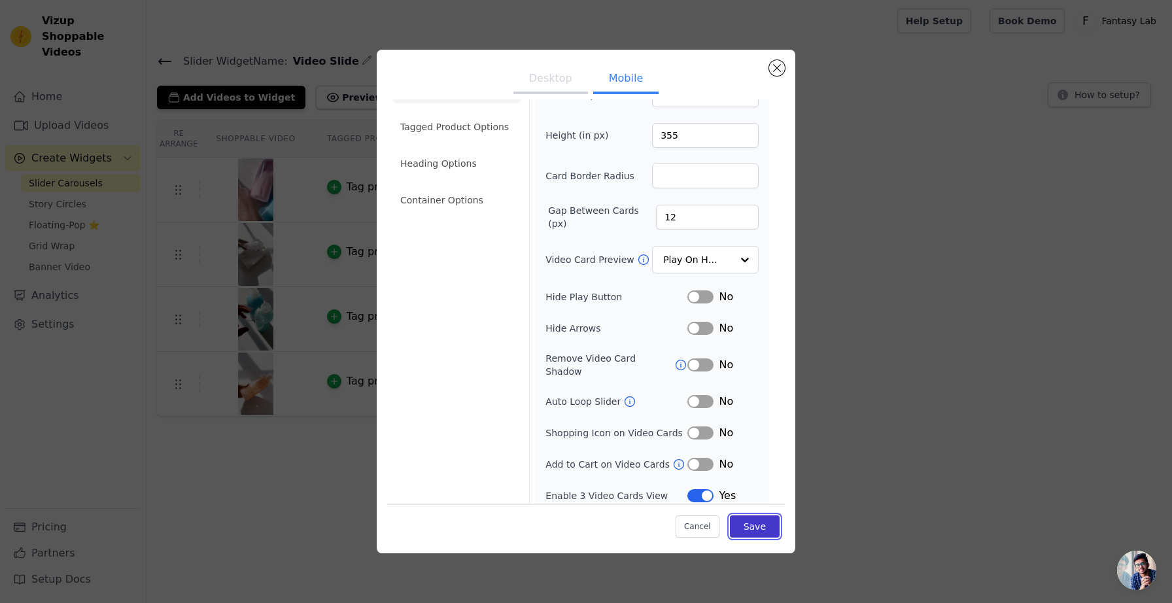
click at [730, 525] on button "Save" at bounding box center [755, 526] width 50 height 22
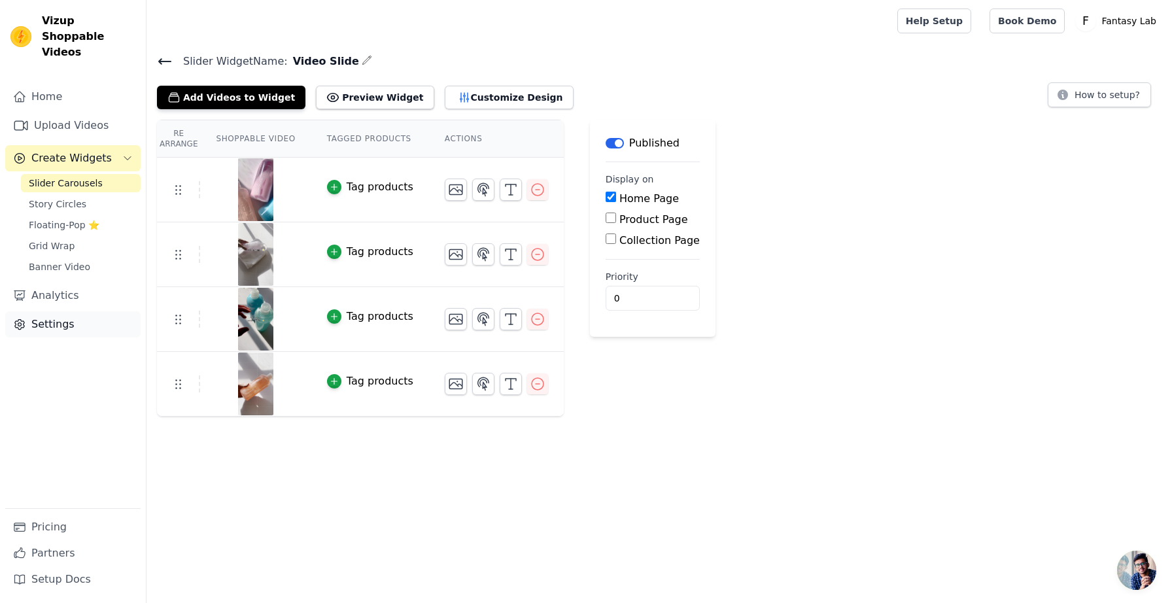
click at [44, 311] on link "Settings" at bounding box center [72, 324] width 135 height 26
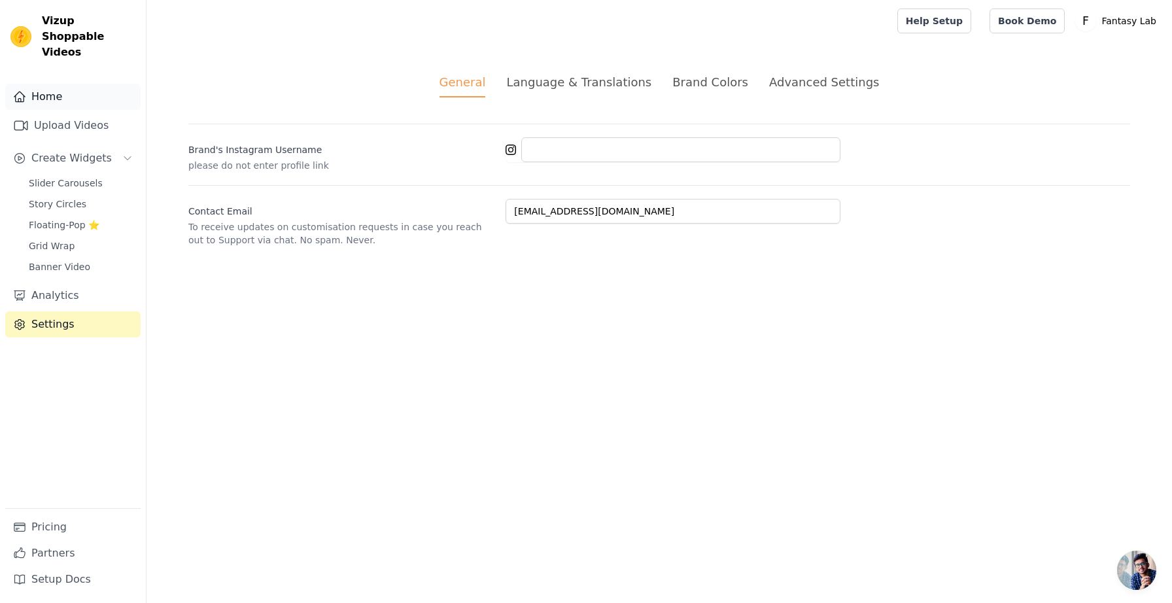
click at [66, 86] on link "Home" at bounding box center [72, 97] width 135 height 26
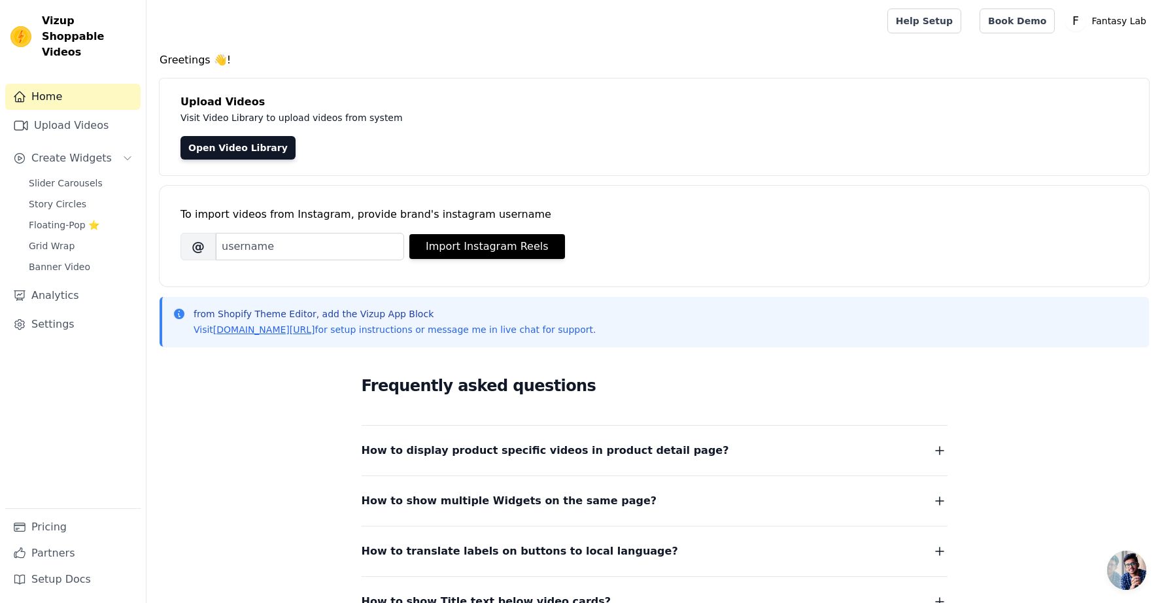
click at [37, 84] on link "Home" at bounding box center [72, 97] width 135 height 26
click at [69, 177] on span "Slider Carousels" at bounding box center [66, 183] width 74 height 13
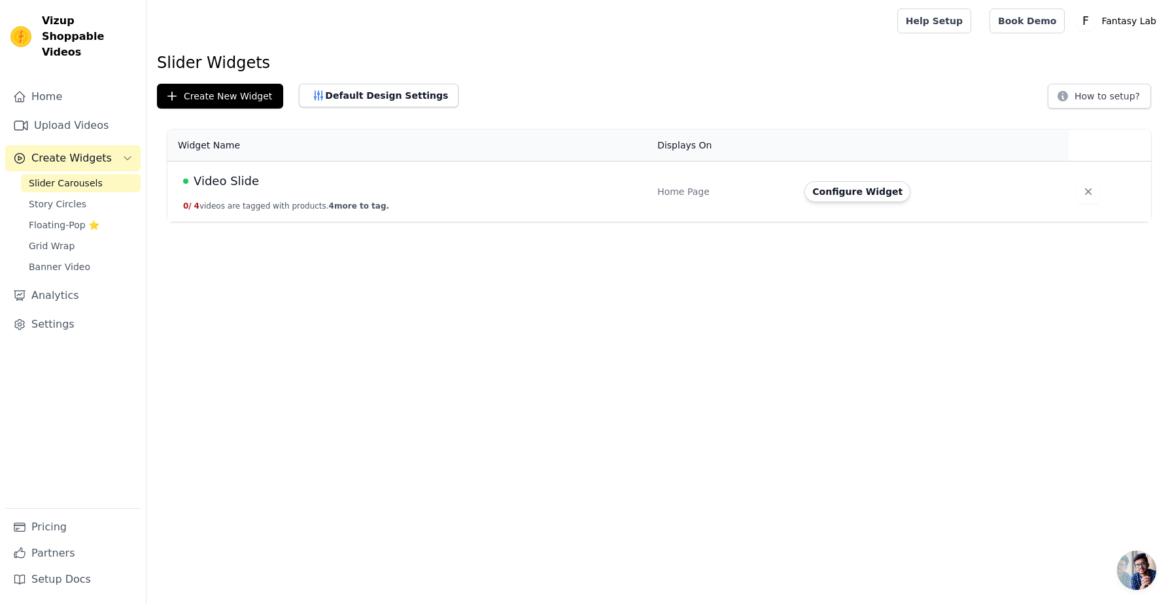
click at [370, 109] on div "Slider Widgets Create New Widget Default Design Settings How to setup? Widget N…" at bounding box center [660, 139] width 1026 height 175
click at [368, 97] on button "Default Design Settings" at bounding box center [379, 96] width 160 height 24
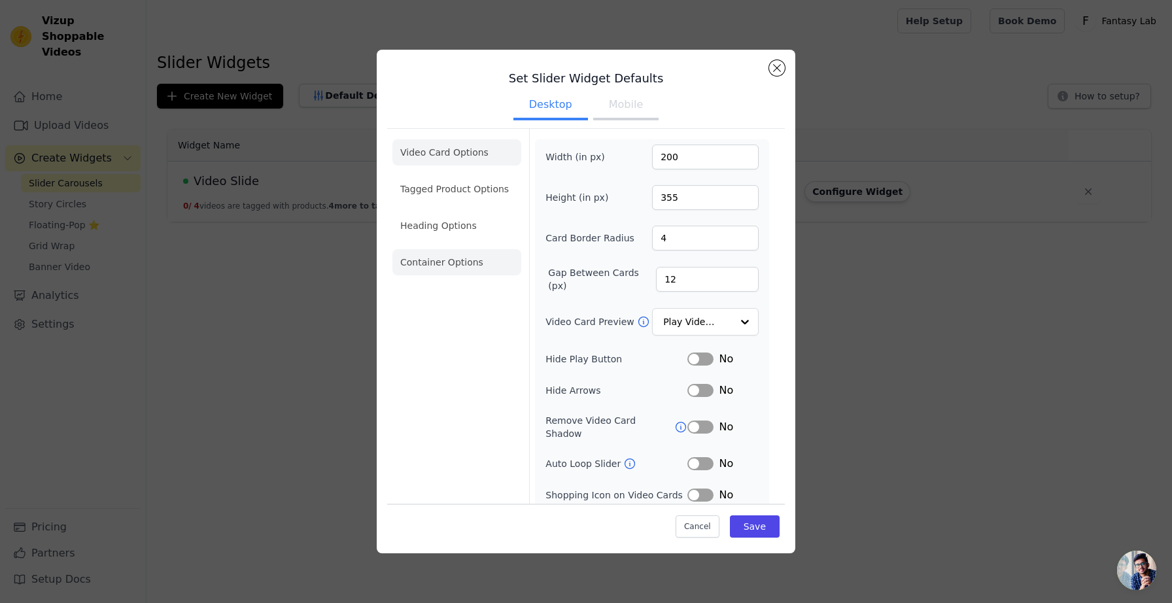
click at [449, 265] on li "Container Options" at bounding box center [457, 262] width 129 height 26
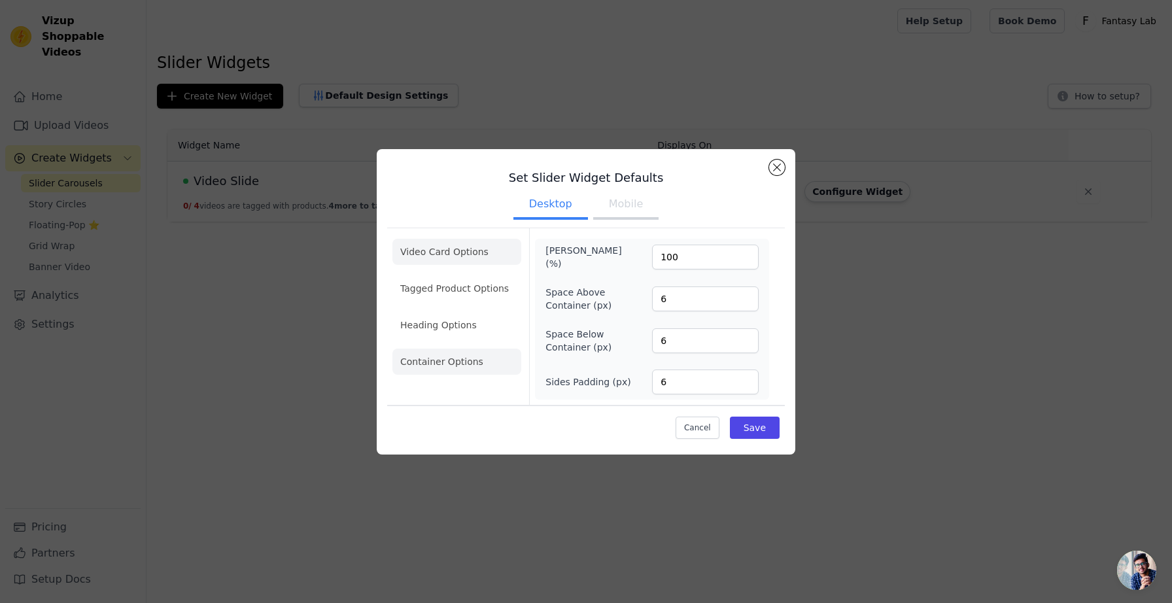
click at [437, 264] on li "Video Card Options" at bounding box center [457, 252] width 129 height 26
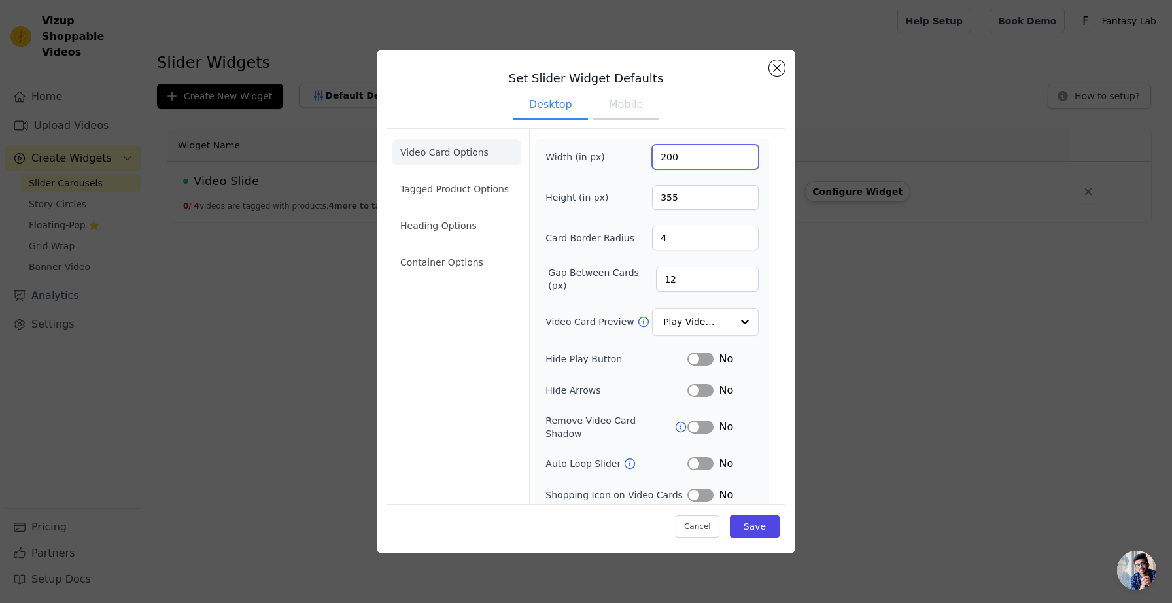
click at [691, 158] on input "200" at bounding box center [705, 157] width 107 height 25
type input "500"
click at [667, 200] on input "355" at bounding box center [705, 197] width 107 height 25
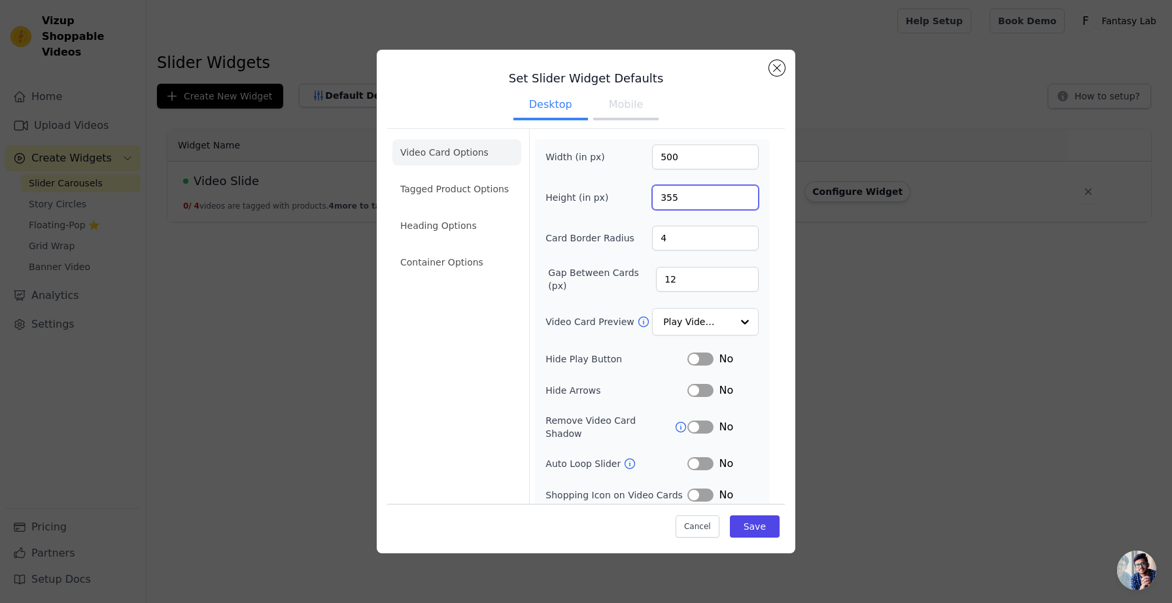
click at [667, 200] on input "355" at bounding box center [705, 197] width 107 height 25
type input "700"
click at [732, 527] on button "Save" at bounding box center [755, 526] width 50 height 22
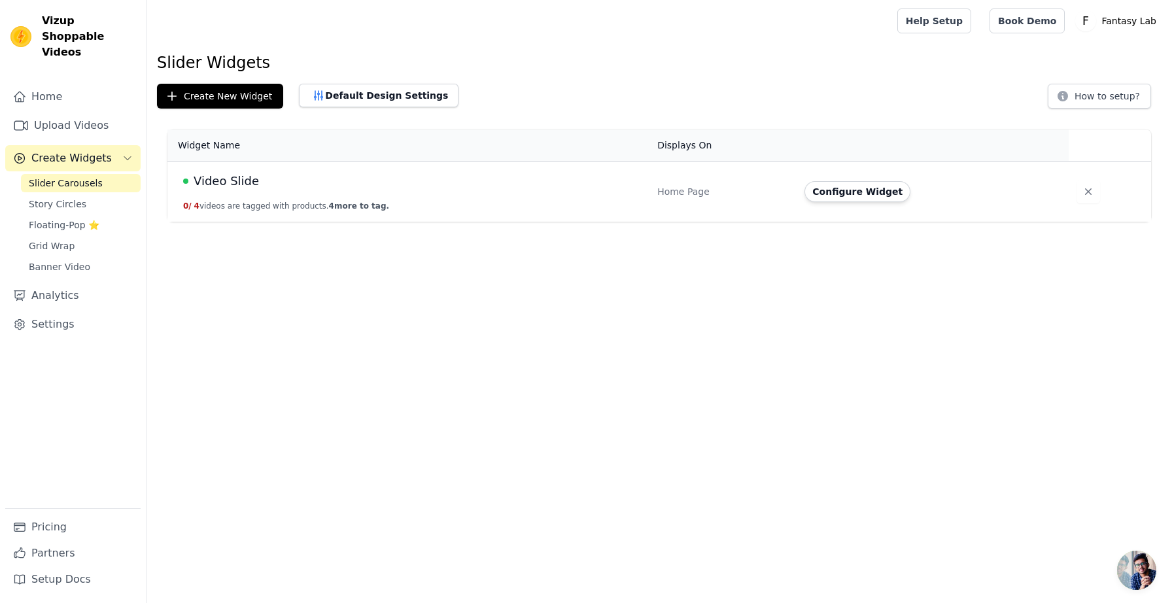
click at [302, 183] on div "Video Slide" at bounding box center [412, 181] width 459 height 18
click at [839, 193] on button "Configure Widget" at bounding box center [858, 191] width 106 height 21
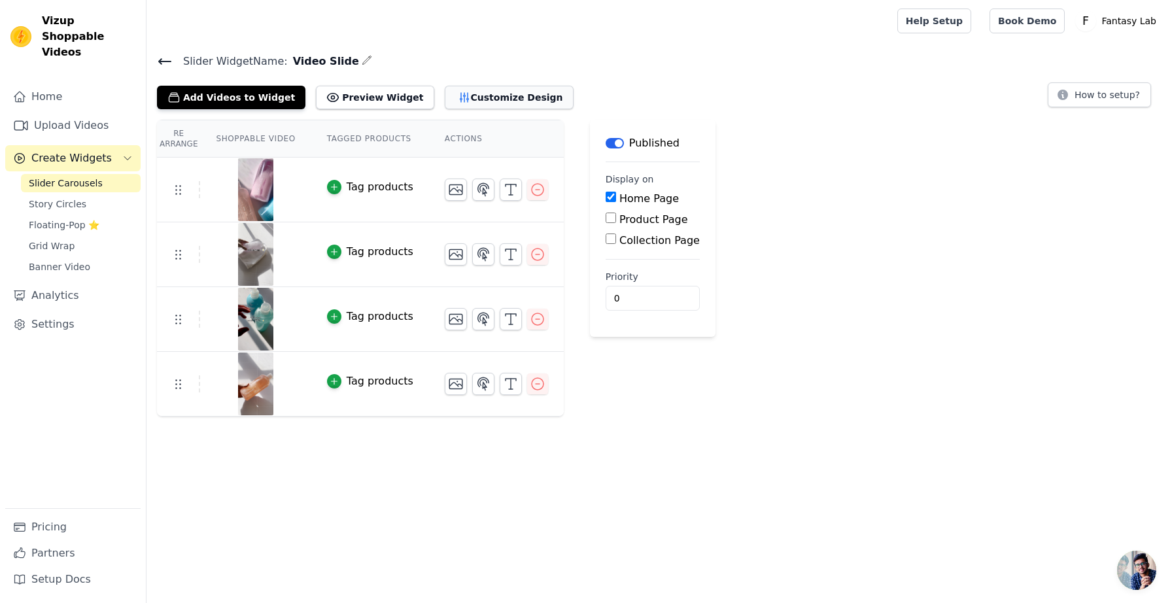
click at [463, 98] on button "Customize Design" at bounding box center [509, 98] width 129 height 24
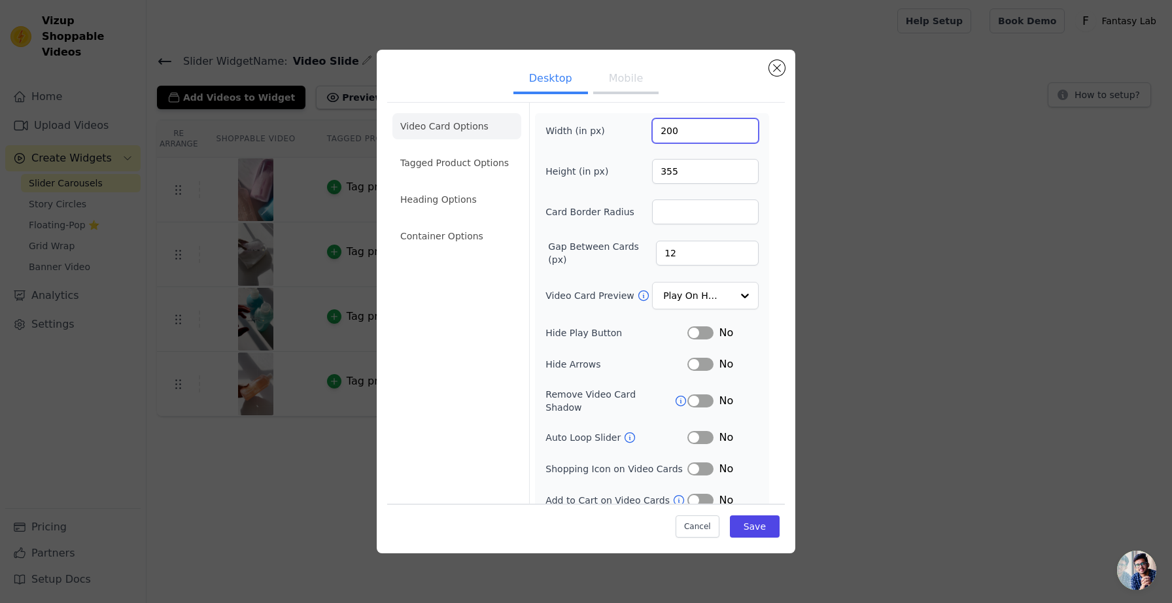
click at [682, 130] on input "200" at bounding box center [705, 130] width 107 height 25
click at [656, 129] on input "200" at bounding box center [705, 130] width 107 height 25
type input "400"
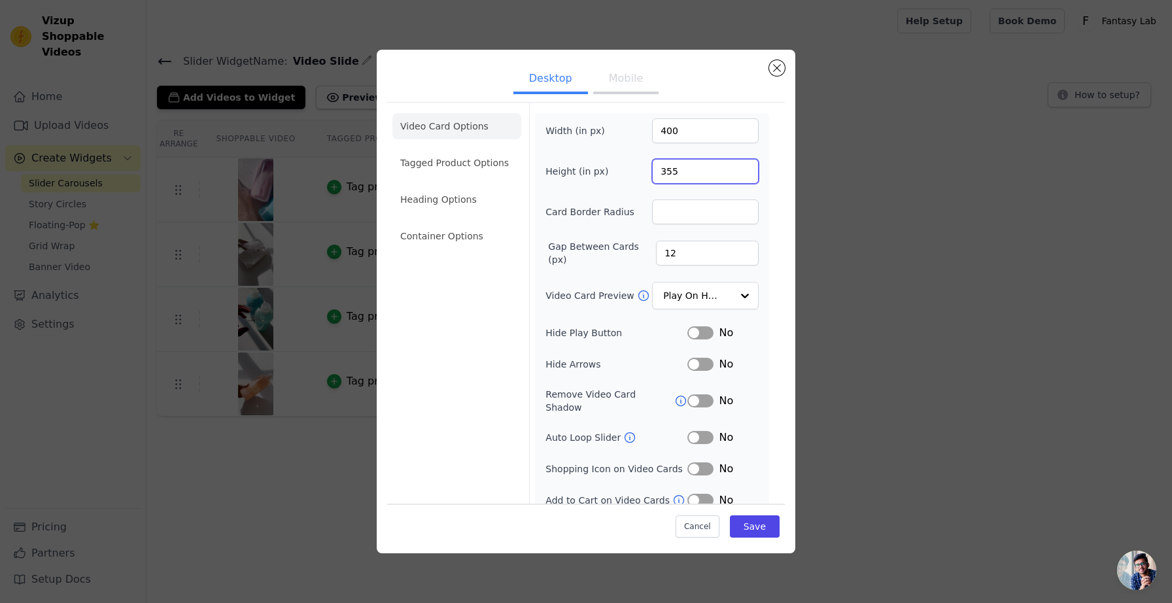
click at [652, 171] on input "355" at bounding box center [705, 171] width 107 height 25
click at [661, 168] on input "355" at bounding box center [705, 171] width 107 height 25
type input "600"
click at [753, 526] on button "Save" at bounding box center [755, 526] width 50 height 22
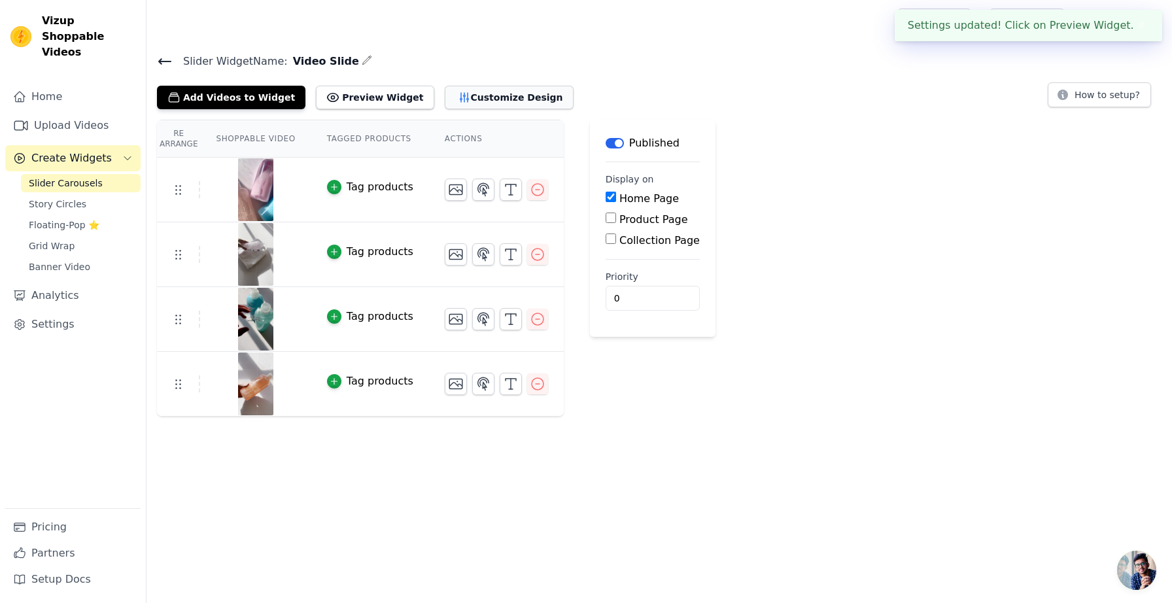
click at [476, 94] on button "Customize Design" at bounding box center [509, 98] width 129 height 24
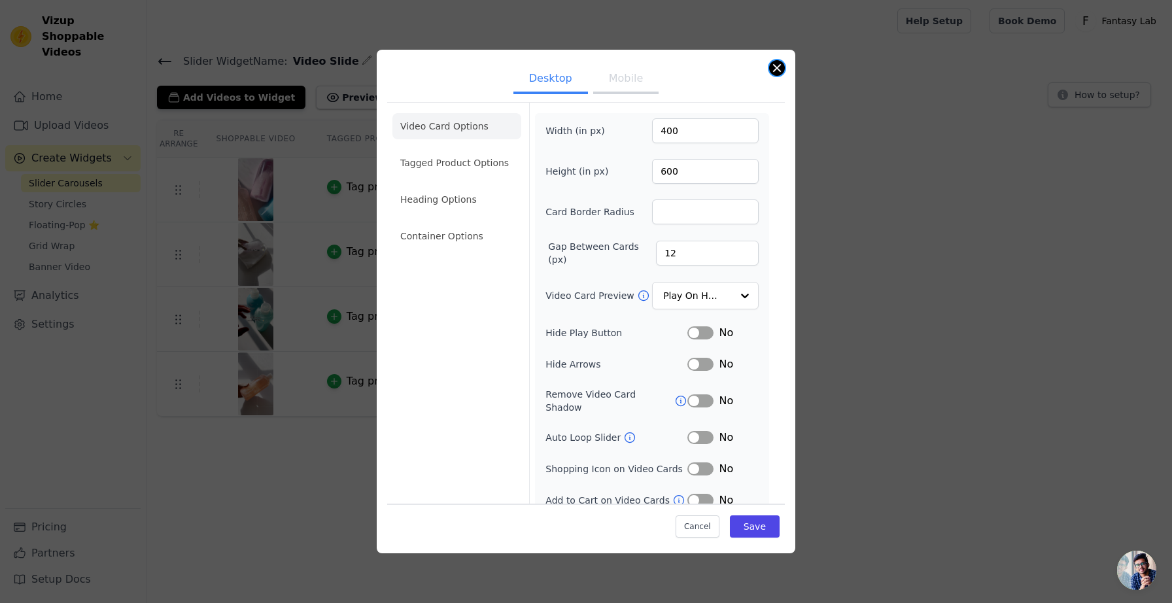
click at [778, 67] on button "Close modal" at bounding box center [777, 68] width 16 height 16
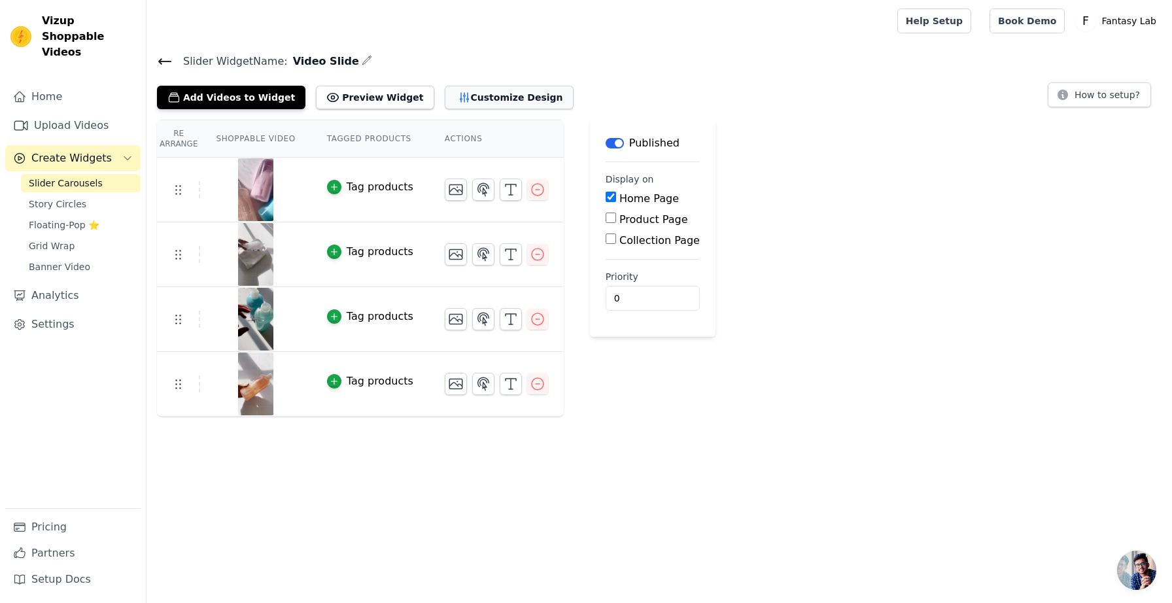
click at [458, 101] on icon "button" at bounding box center [464, 97] width 13 height 13
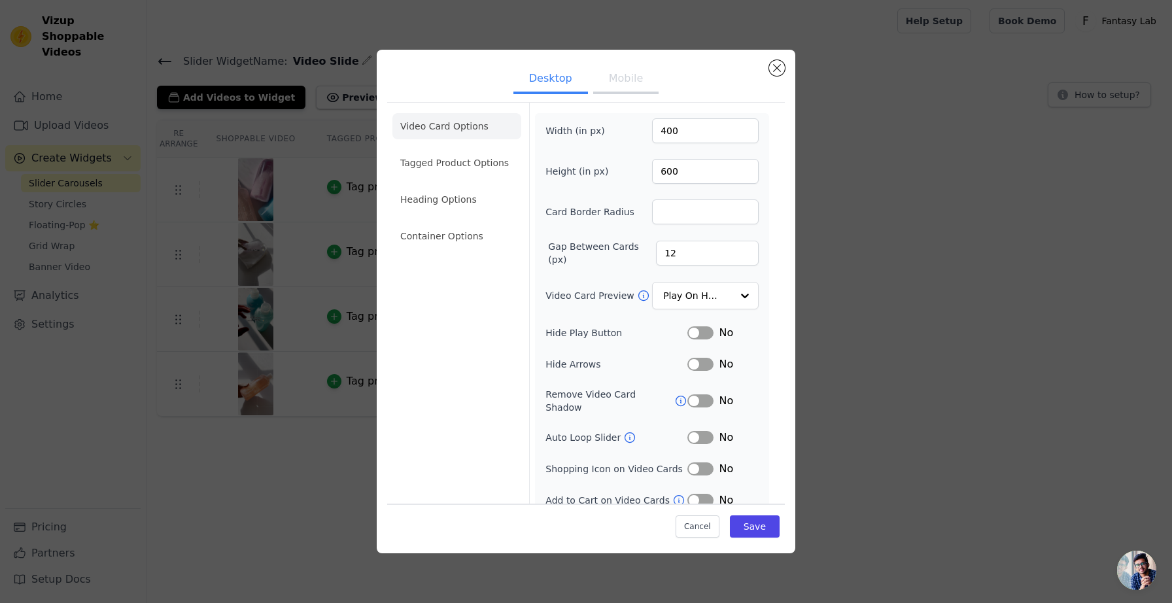
click at [599, 78] on button "Mobile" at bounding box center [625, 79] width 65 height 29
click at [662, 127] on input "400" at bounding box center [705, 130] width 107 height 25
type input "200"
click at [661, 164] on input "600" at bounding box center [705, 171] width 107 height 25
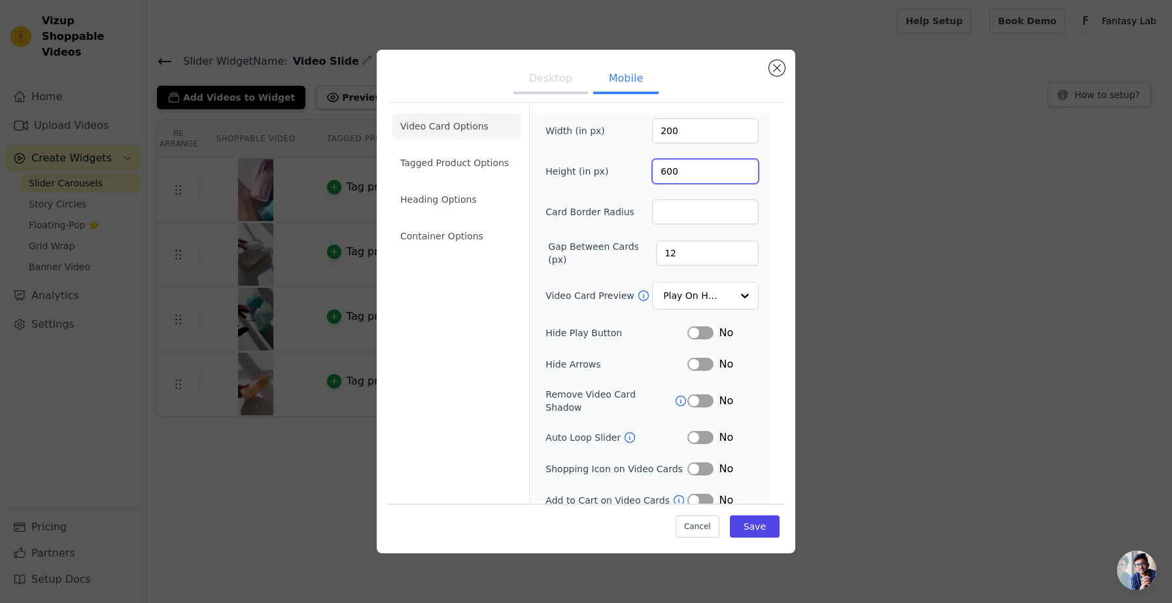
click at [661, 164] on input "600" at bounding box center [705, 171] width 107 height 25
type input "400"
click at [738, 519] on button "Save" at bounding box center [755, 526] width 50 height 22
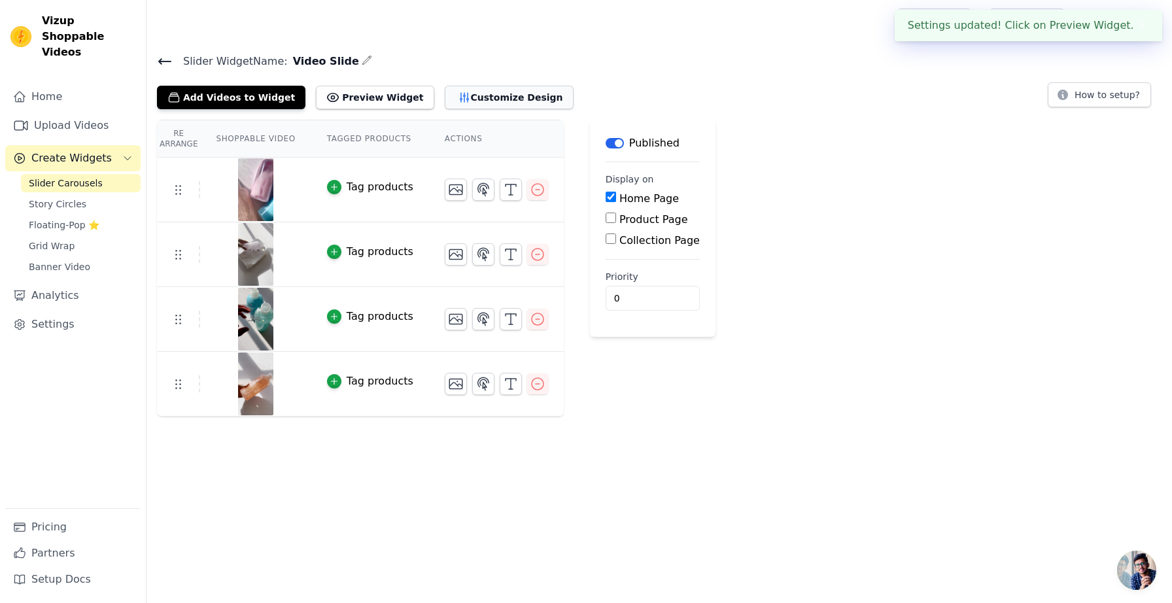
click at [506, 98] on button "Customize Design" at bounding box center [509, 98] width 129 height 24
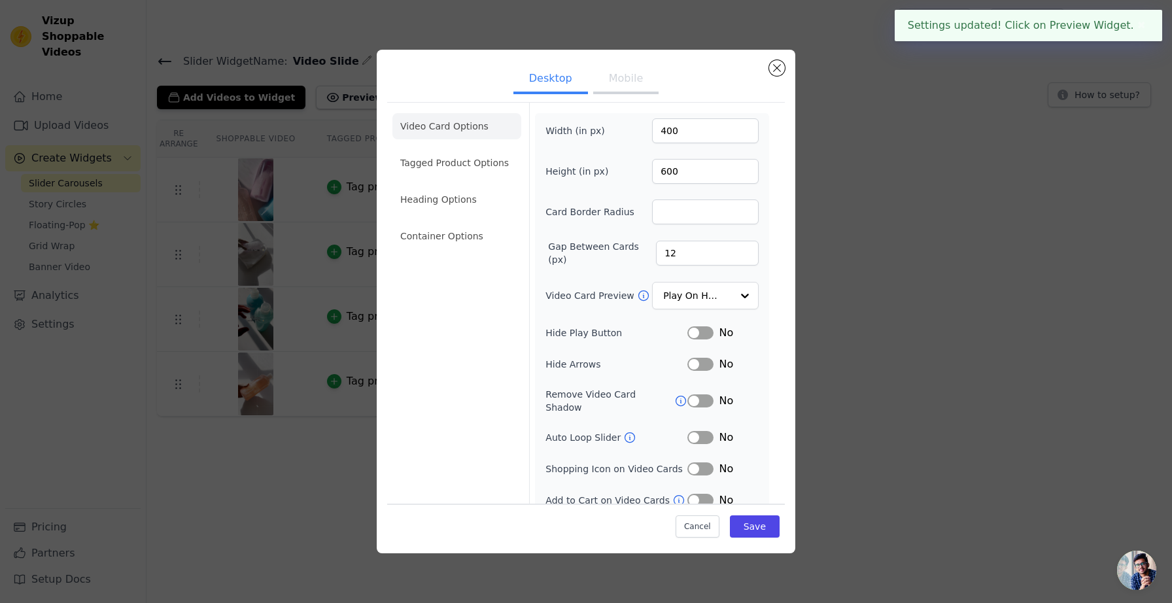
click at [614, 90] on button "Mobile" at bounding box center [625, 79] width 65 height 29
click at [777, 67] on button "Close modal" at bounding box center [777, 68] width 16 height 16
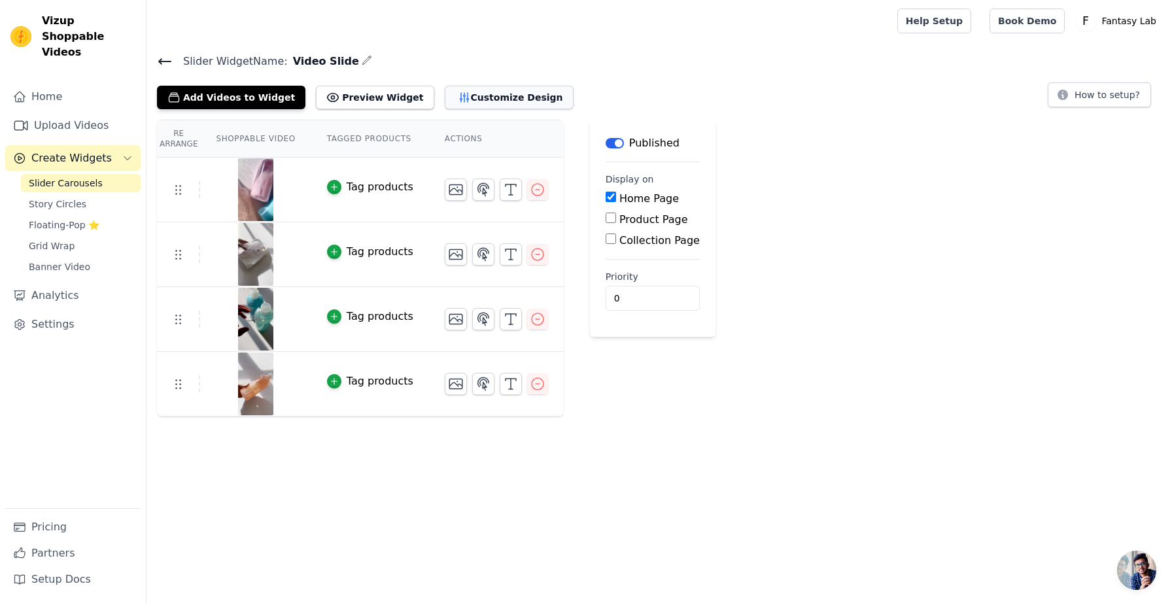
click at [472, 101] on button "Customize Design" at bounding box center [509, 98] width 129 height 24
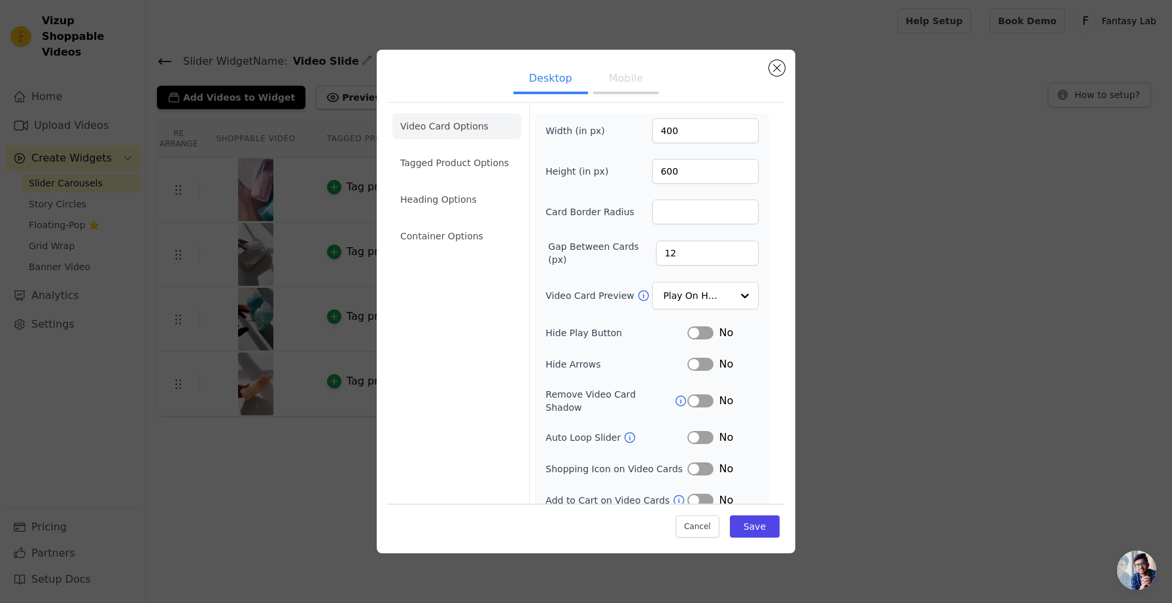
click at [605, 88] on button "Mobile" at bounding box center [625, 79] width 65 height 29
click at [548, 77] on button "Desktop" at bounding box center [551, 79] width 75 height 29
click at [636, 90] on button "Mobile" at bounding box center [625, 79] width 65 height 29
click at [775, 69] on button "Close modal" at bounding box center [777, 68] width 16 height 16
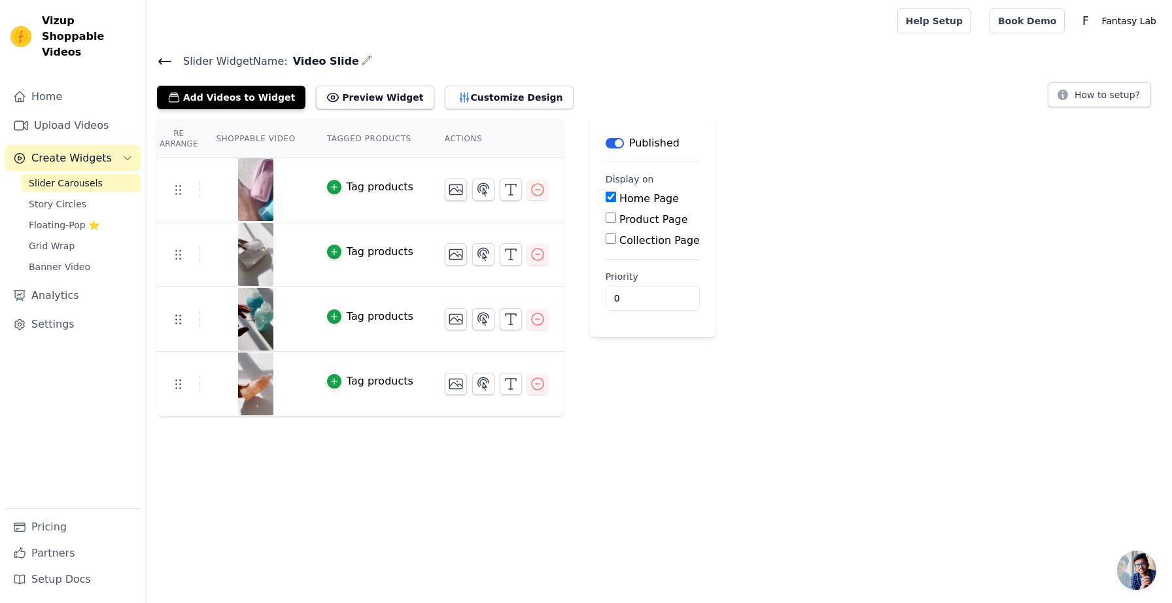
click at [775, 226] on div "Re Arrange Shoppable Video Tagged Products Actions Tag products Tag products Ta…" at bounding box center [660, 268] width 1026 height 297
